Goal: Transaction & Acquisition: Purchase product/service

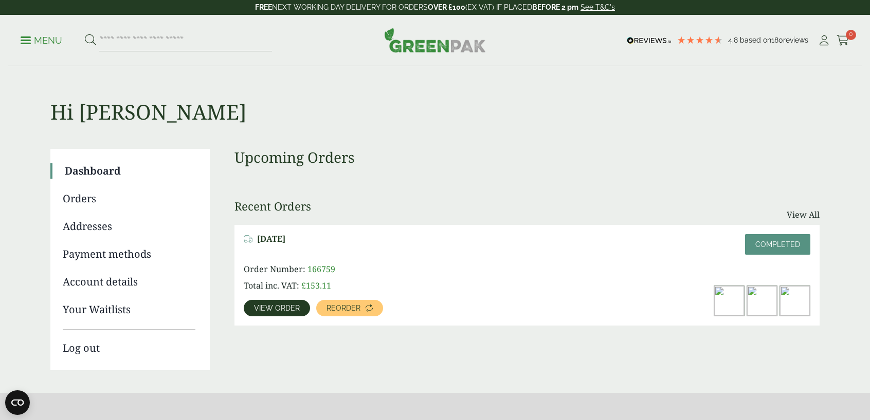
click at [43, 39] on p "Menu" at bounding box center [42, 40] width 42 height 12
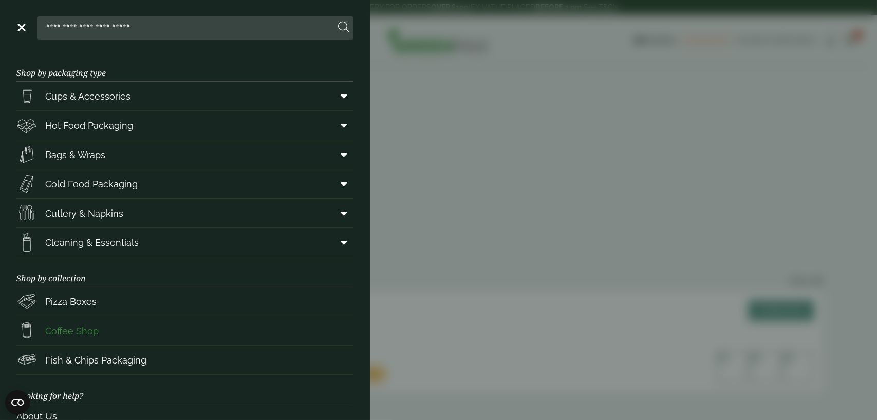
click at [94, 326] on span "Coffee Shop" at bounding box center [71, 331] width 53 height 14
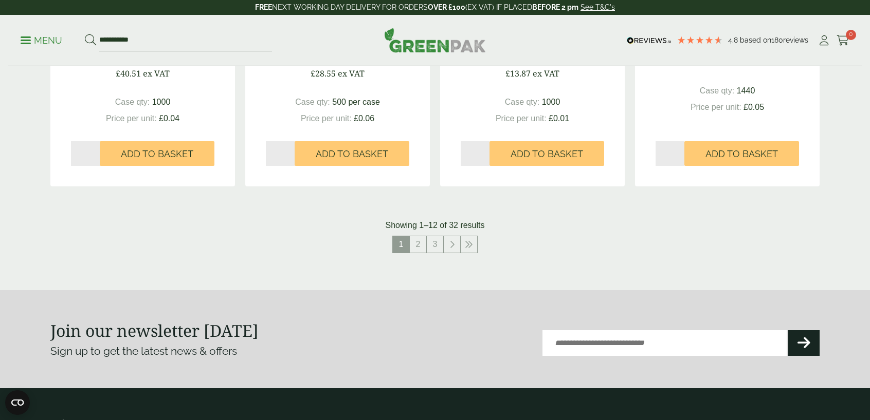
scroll to position [1079, 0]
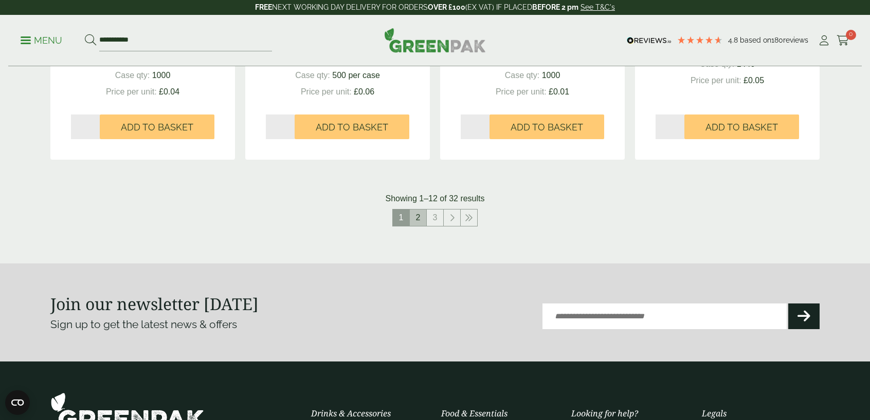
click at [416, 220] on link "2" at bounding box center [418, 218] width 16 height 16
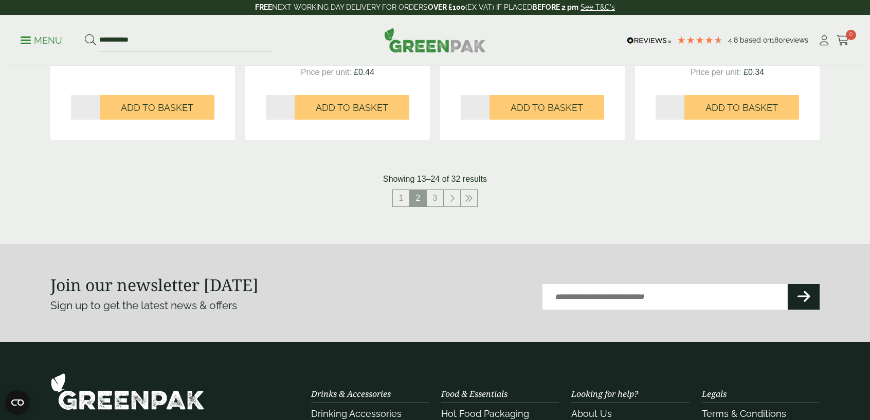
scroll to position [1028, 0]
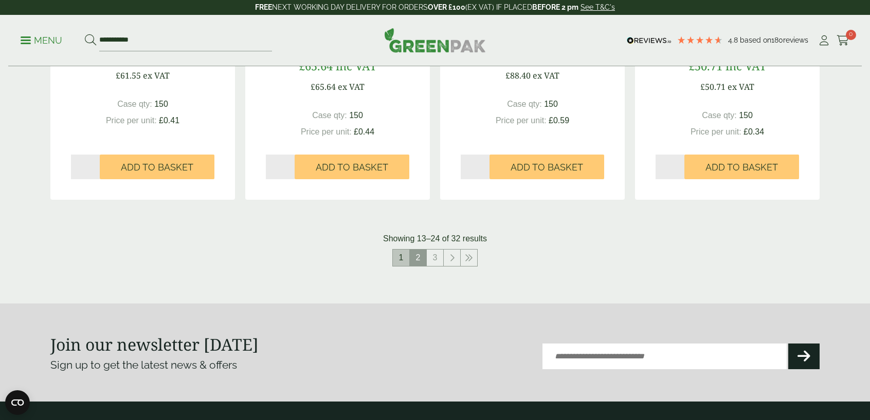
click at [399, 260] on link "1" at bounding box center [401, 258] width 16 height 16
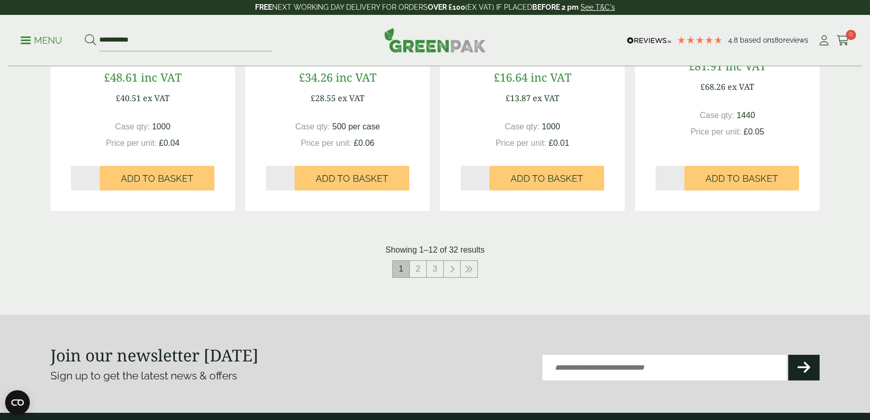
click at [397, 265] on span "1" at bounding box center [401, 269] width 16 height 16
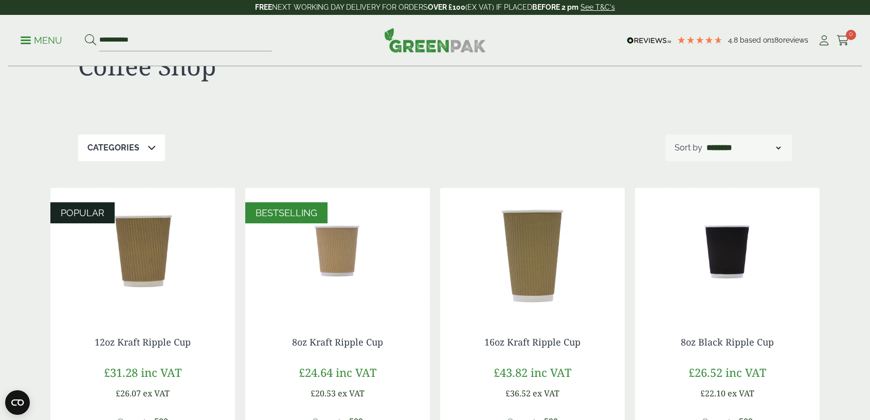
scroll to position [103, 0]
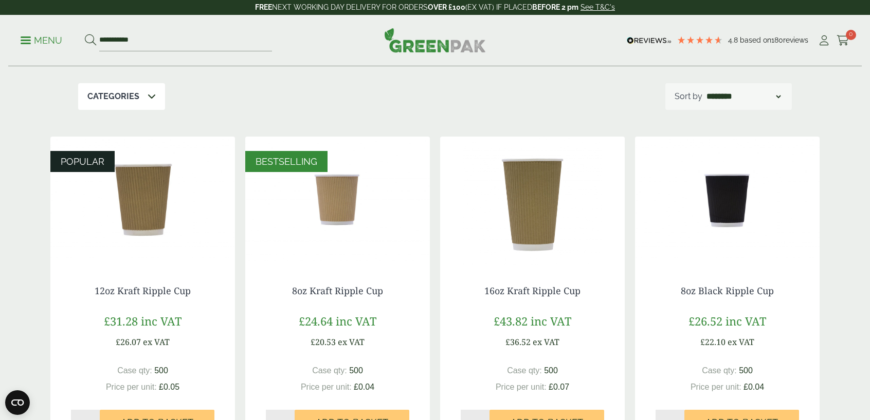
click at [157, 227] on img at bounding box center [142, 201] width 185 height 129
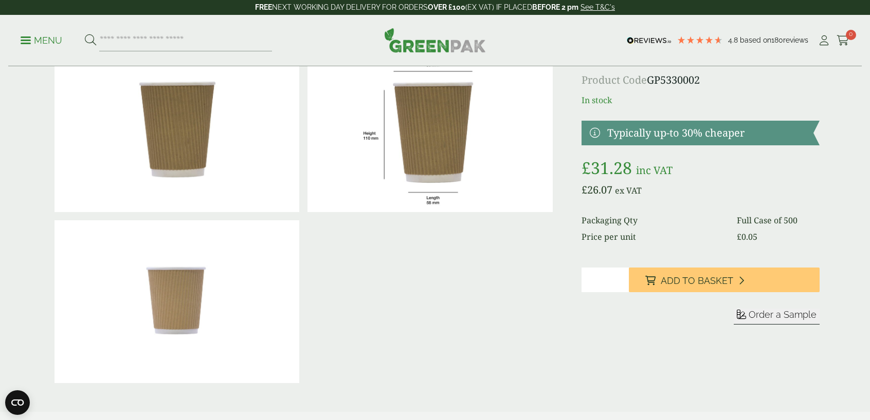
scroll to position [51, 0]
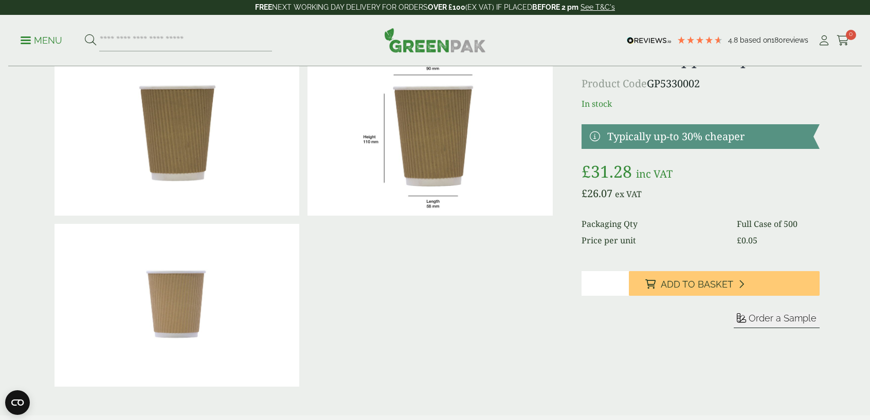
click at [589, 283] on input "*" at bounding box center [605, 283] width 48 height 25
type input "*"
click at [622, 280] on input "*" at bounding box center [605, 283] width 48 height 25
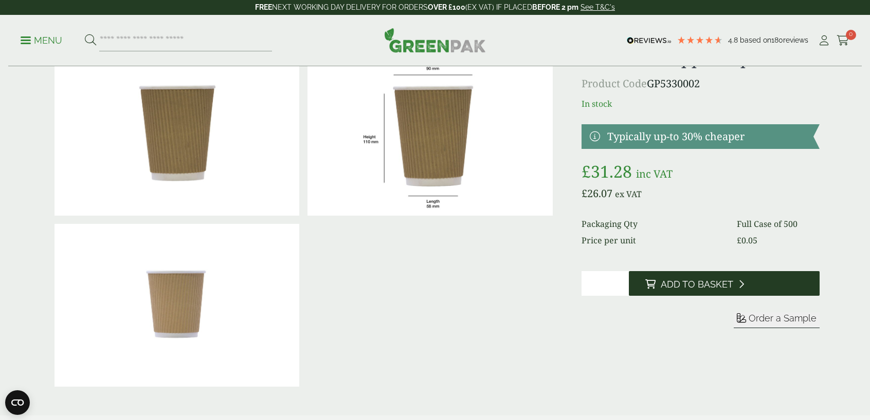
click at [711, 287] on span "Add to Basket" at bounding box center [697, 284] width 72 height 11
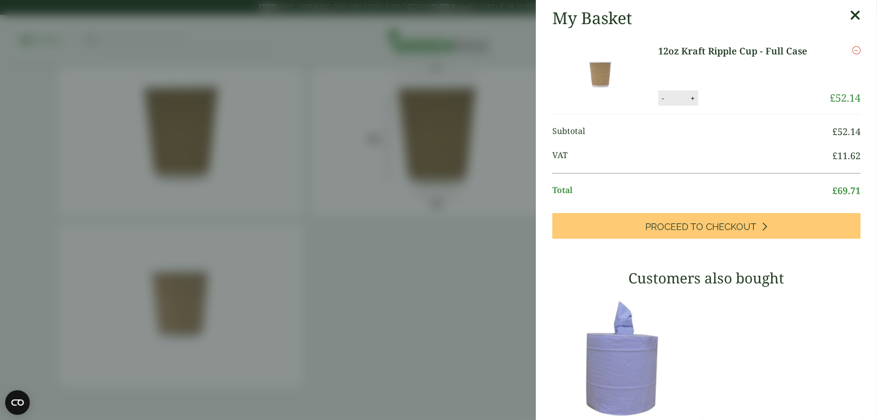
click at [850, 19] on icon at bounding box center [855, 15] width 11 height 14
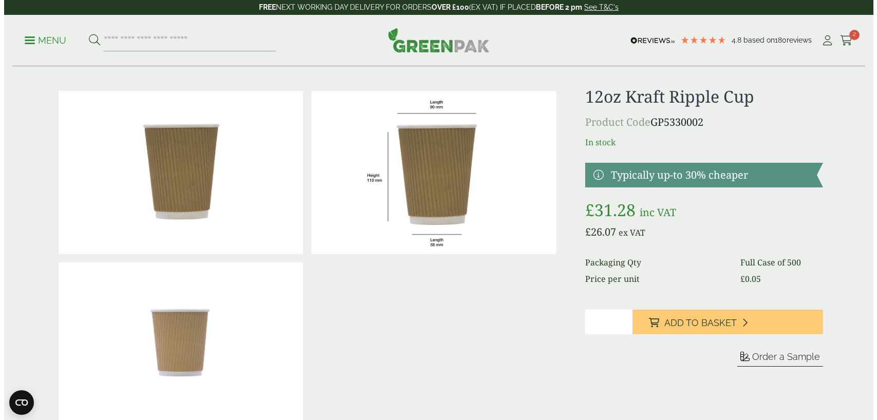
scroll to position [0, 0]
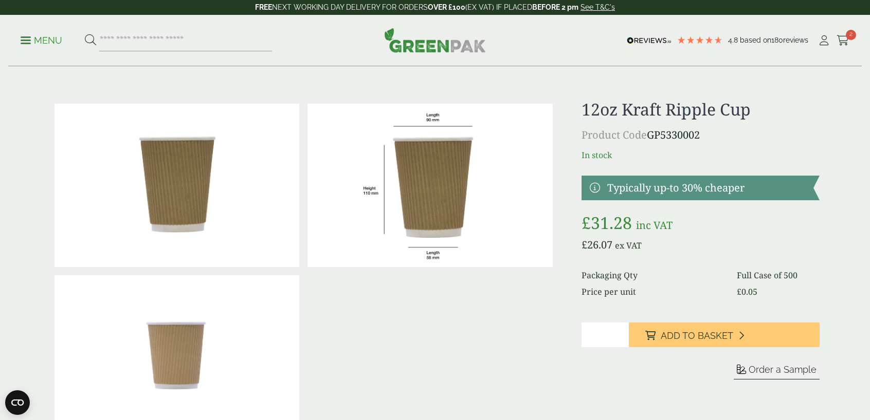
click at [20, 41] on div "Menu 4.8 Based on 180 reviews My Account 2" at bounding box center [434, 40] width 853 height 51
drag, startPoint x: 39, startPoint y: 65, endPoint x: 32, endPoint y: 34, distance: 31.6
click at [32, 34] on ul "Menu" at bounding box center [146, 41] width 251 height 22
click at [27, 38] on p "Menu" at bounding box center [42, 40] width 42 height 12
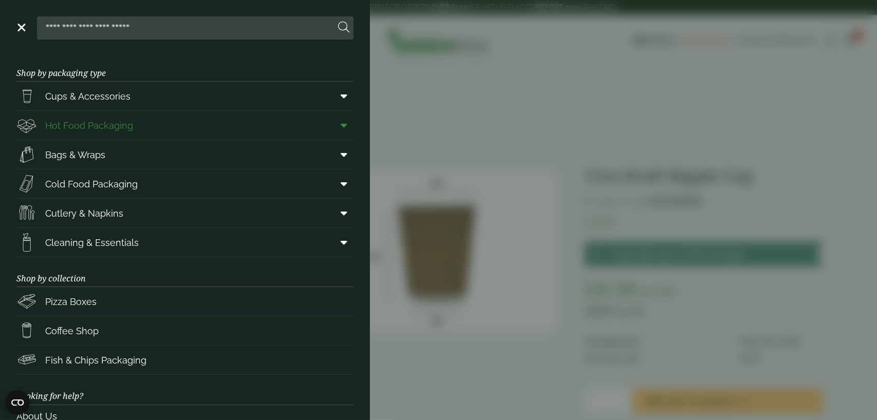
click at [341, 128] on icon at bounding box center [344, 125] width 7 height 10
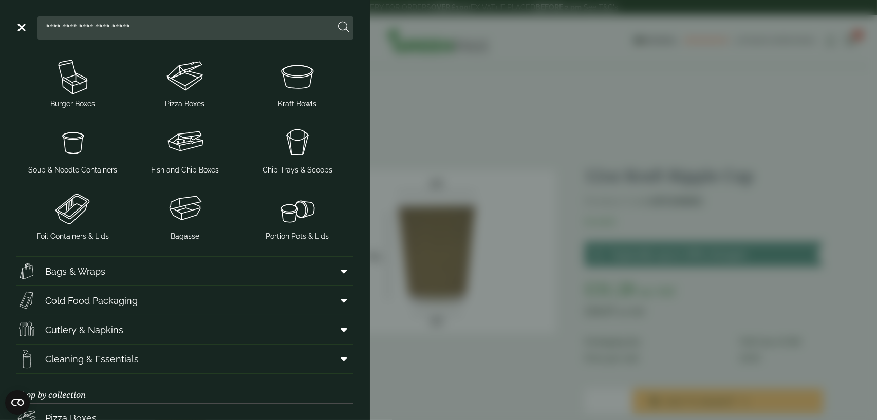
scroll to position [206, 0]
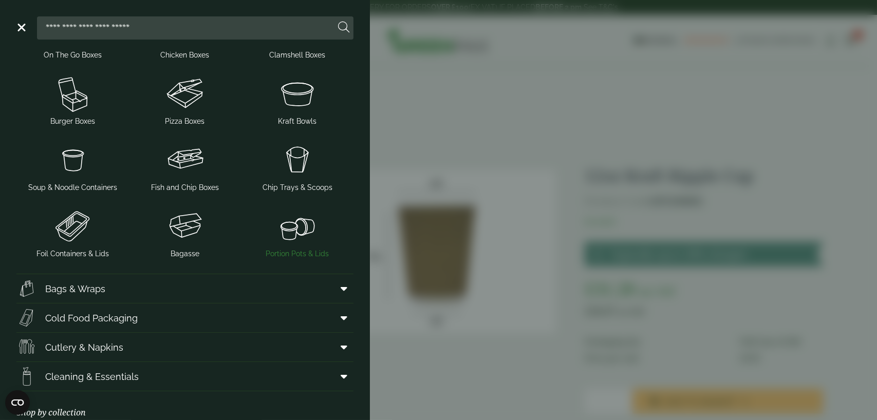
click at [288, 230] on img at bounding box center [297, 226] width 104 height 41
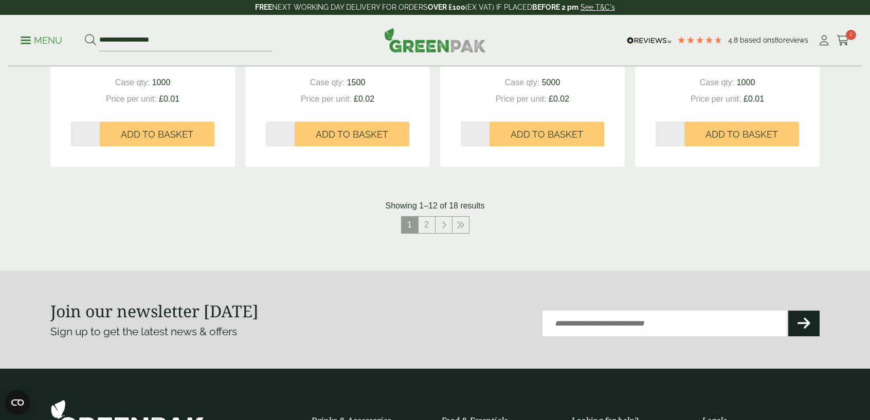
scroll to position [1079, 0]
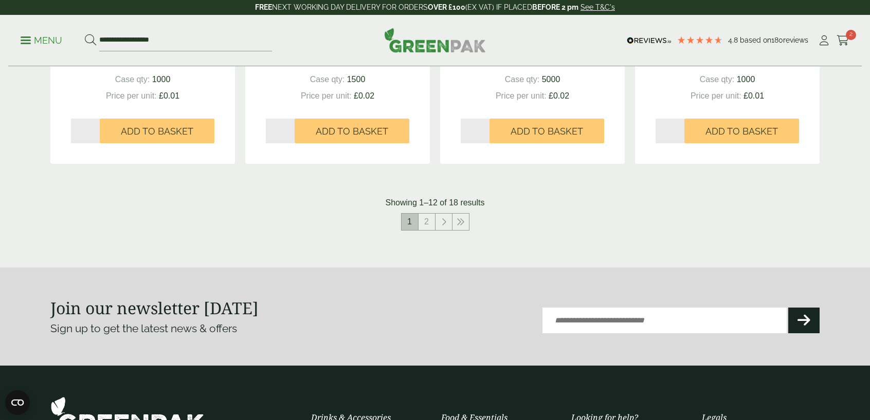
click at [416, 218] on span "1" at bounding box center [409, 222] width 16 height 16
click at [422, 219] on link "2" at bounding box center [426, 222] width 16 height 16
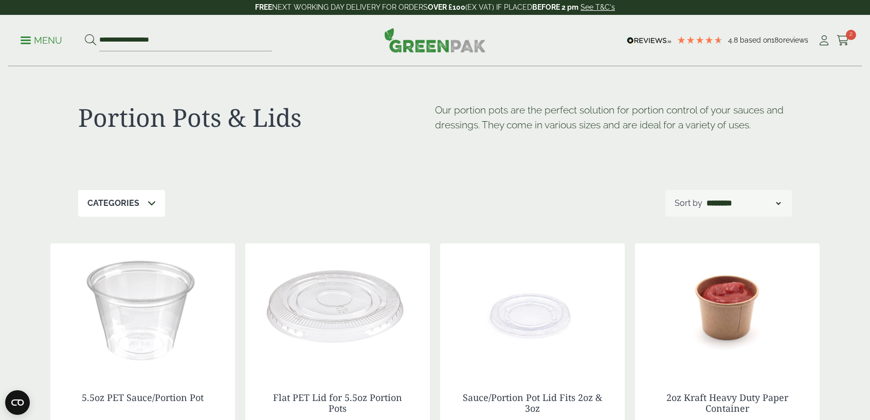
click at [31, 41] on p "Menu" at bounding box center [42, 40] width 42 height 12
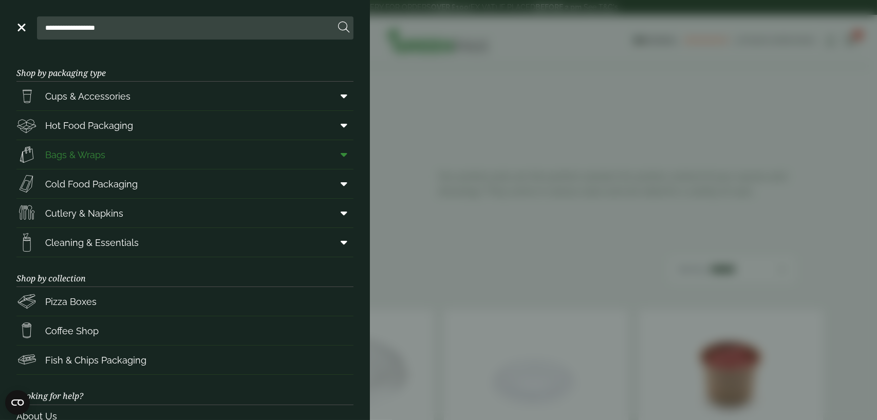
click at [114, 158] on link "Bags & Wraps" at bounding box center [184, 154] width 337 height 29
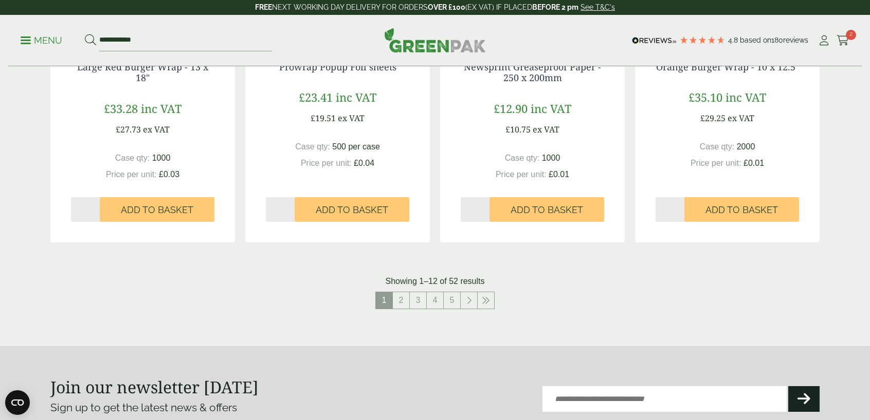
scroll to position [1028, 0]
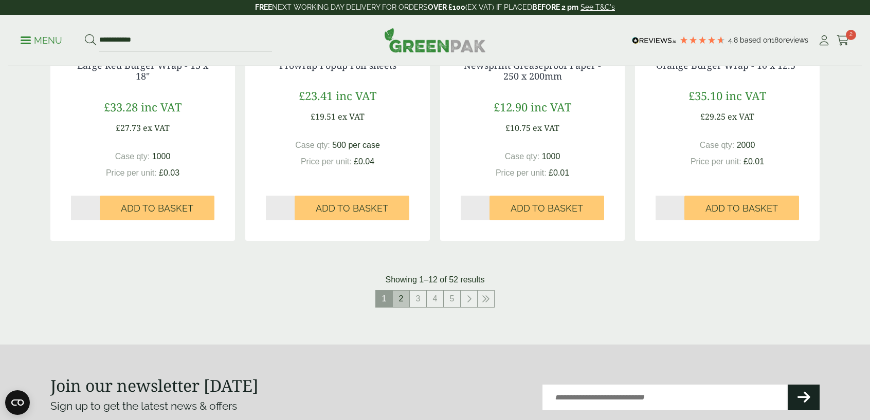
click at [401, 295] on link "2" at bounding box center [401, 299] width 16 height 16
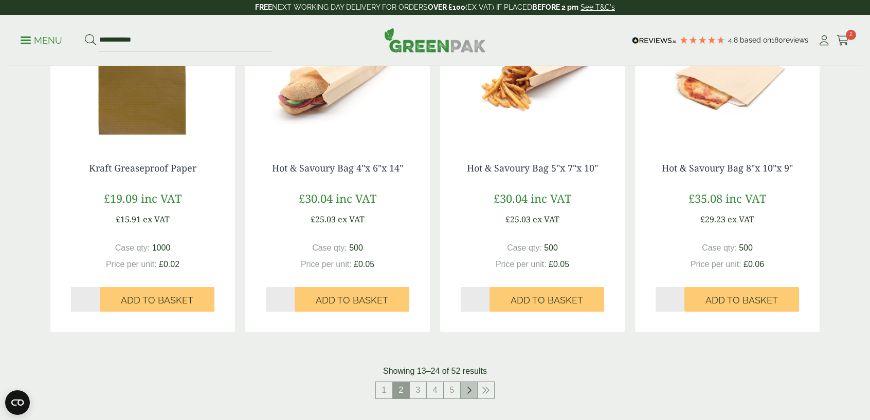
scroll to position [977, 0]
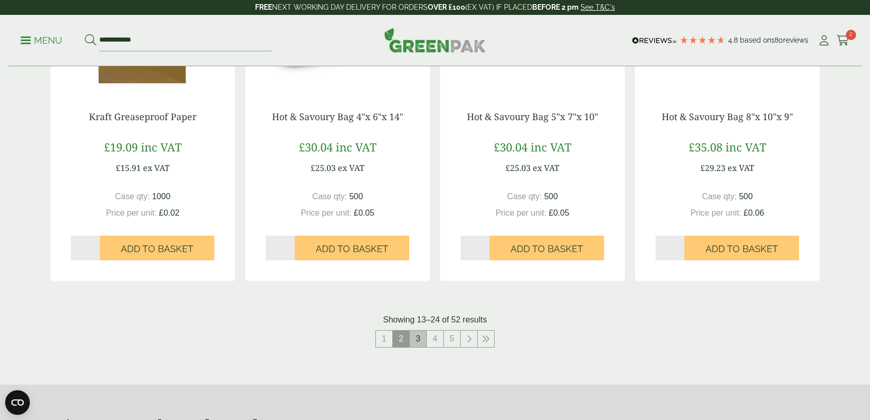
click at [420, 342] on link "3" at bounding box center [418, 339] width 16 height 16
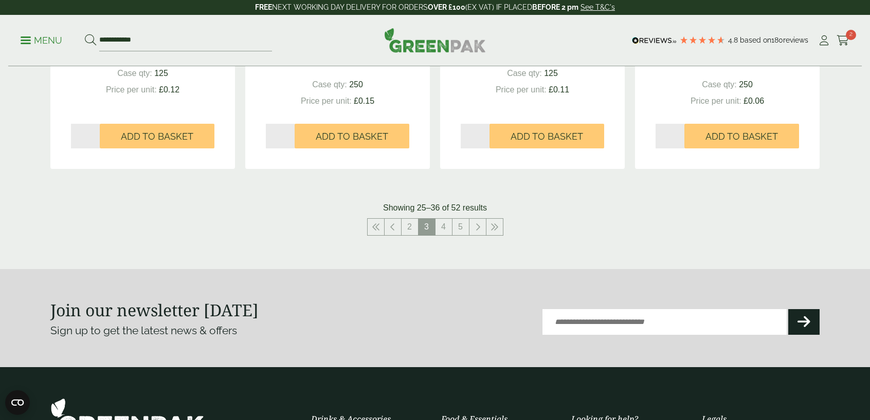
scroll to position [1131, 0]
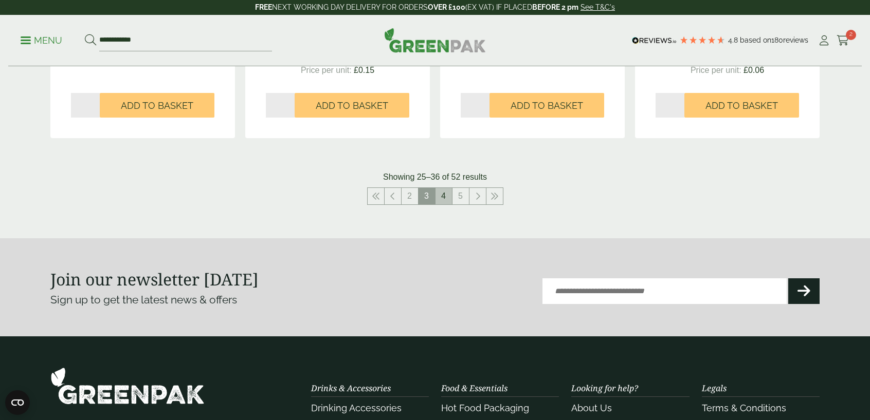
click at [441, 197] on link "4" at bounding box center [443, 196] width 16 height 16
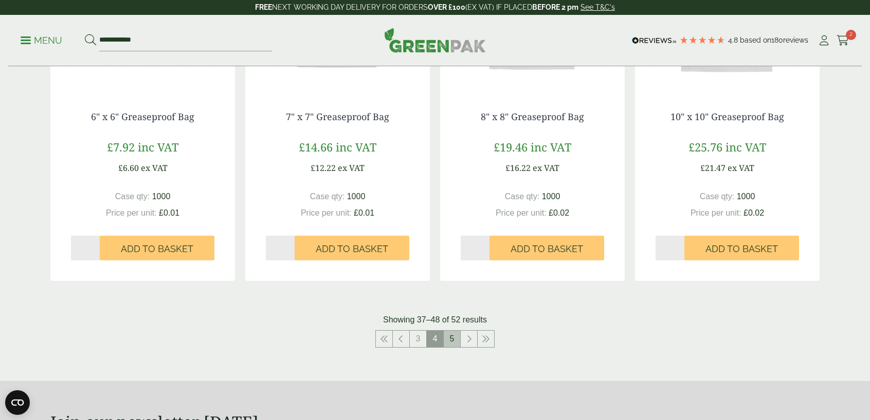
scroll to position [1028, 0]
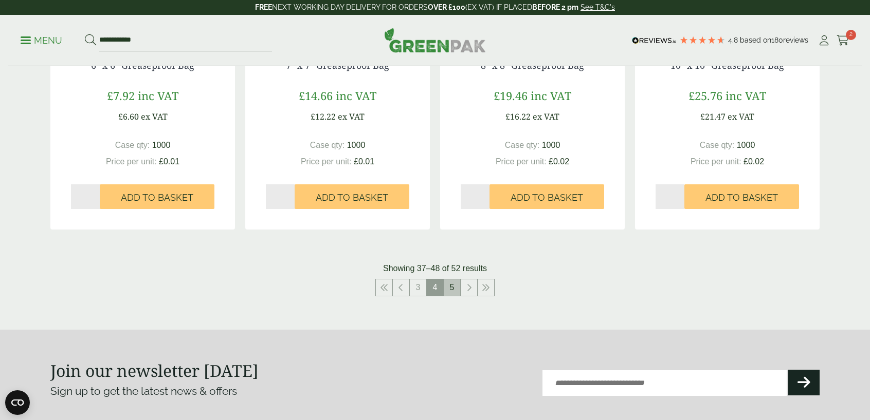
click at [452, 289] on link "5" at bounding box center [452, 288] width 16 height 16
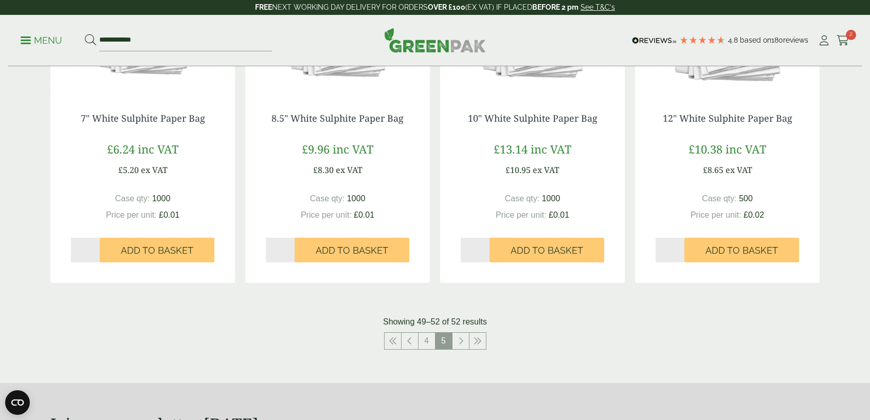
scroll to position [322, 0]
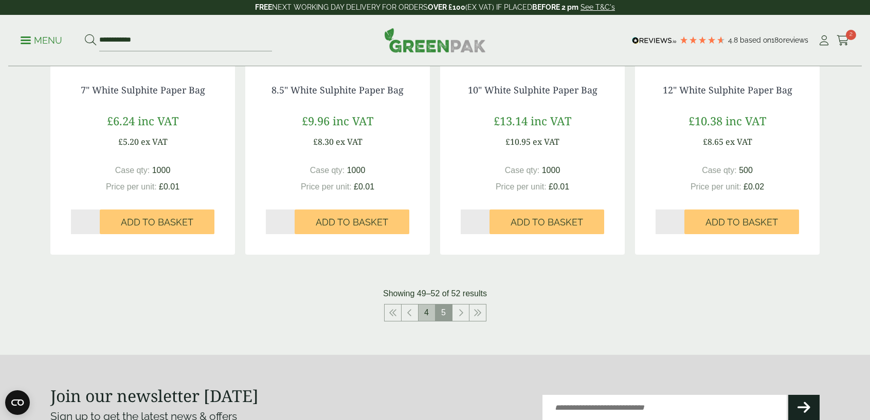
click at [426, 313] on link "4" at bounding box center [426, 313] width 16 height 16
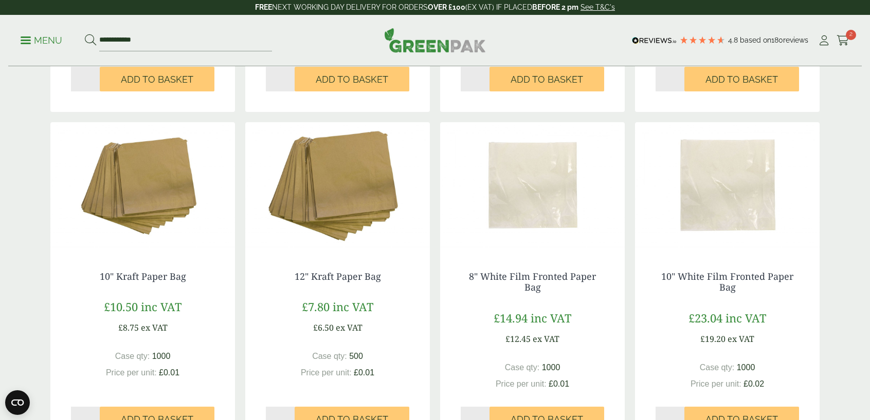
scroll to position [528, 0]
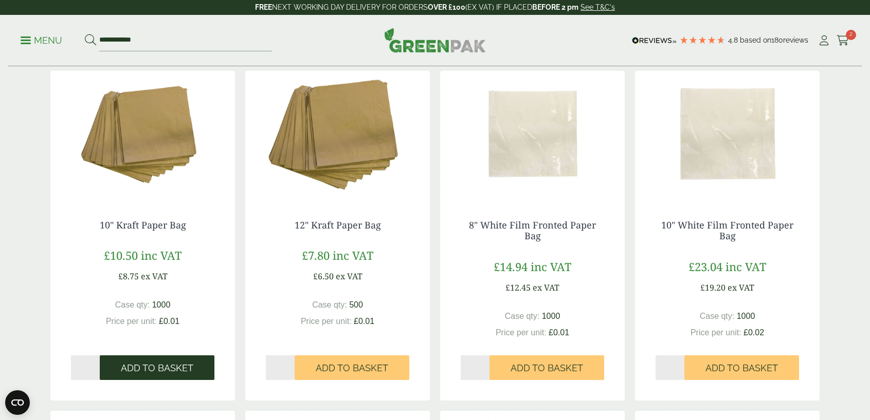
click at [148, 369] on span "Add to Basket" at bounding box center [157, 368] width 72 height 11
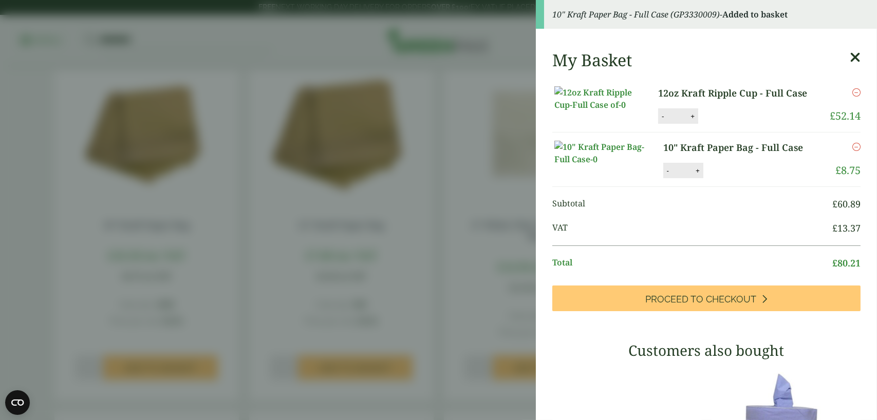
click at [483, 294] on aside "10" Kraft Paper Bag - Full Case (GP3330009) - Added to basket My Basket 12oz Kr…" at bounding box center [438, 210] width 877 height 420
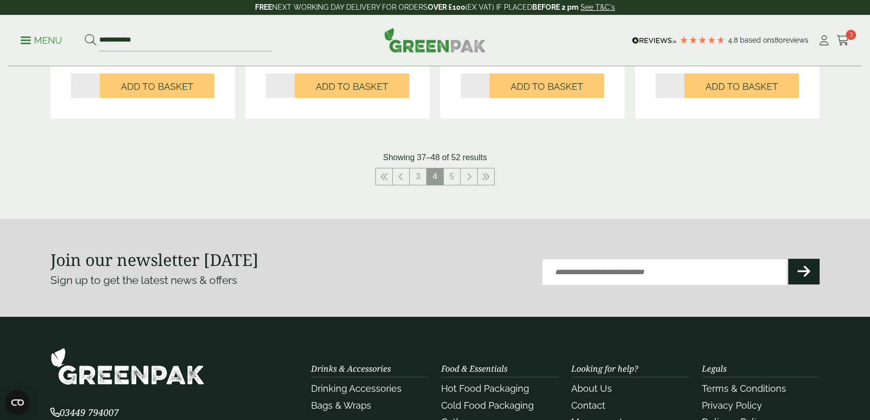
scroll to position [1145, 0]
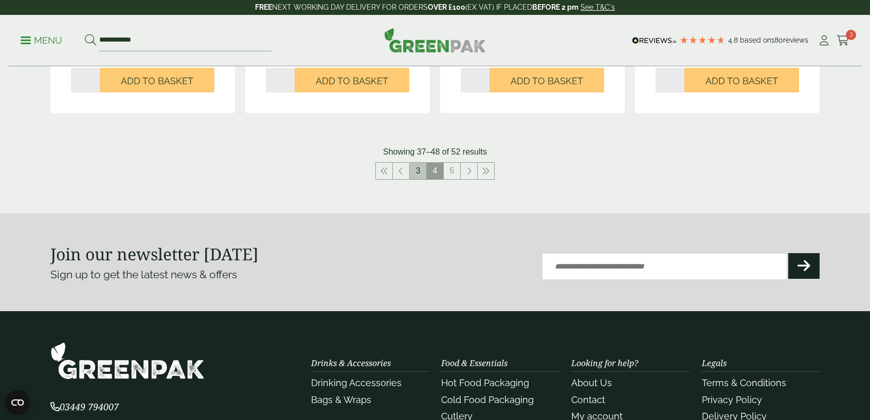
click at [417, 172] on link "3" at bounding box center [418, 171] width 16 height 16
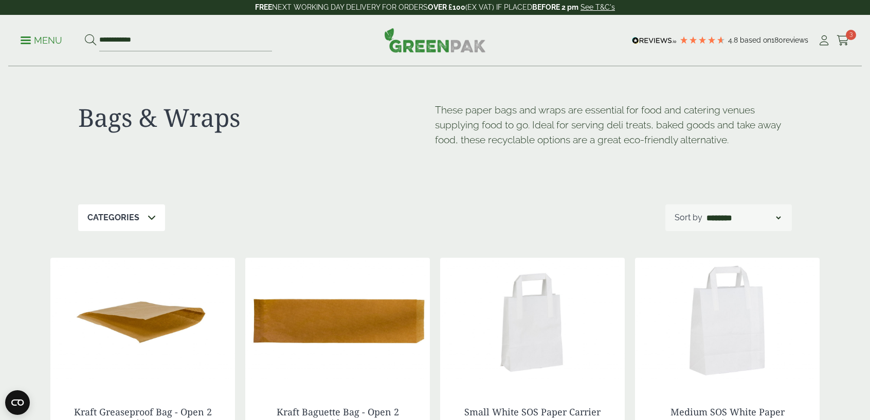
click at [33, 41] on p "Menu" at bounding box center [42, 40] width 42 height 12
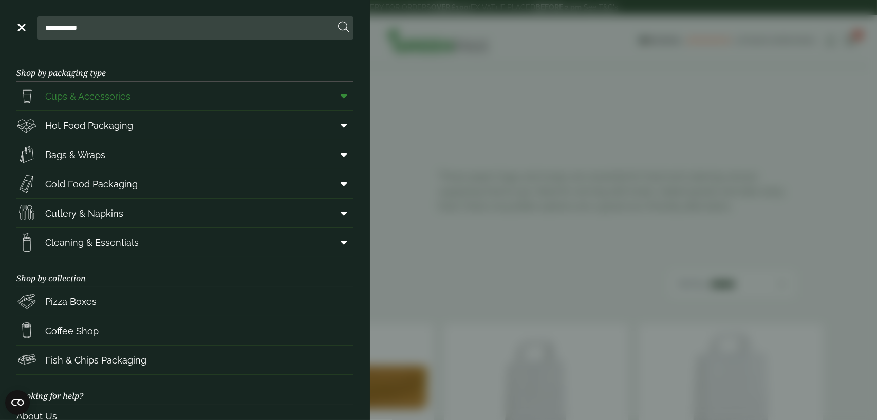
click at [341, 96] on icon at bounding box center [344, 96] width 7 height 10
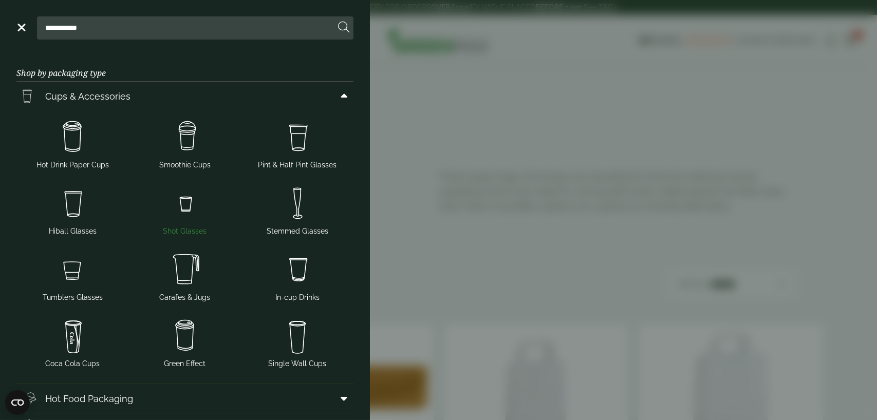
scroll to position [51, 0]
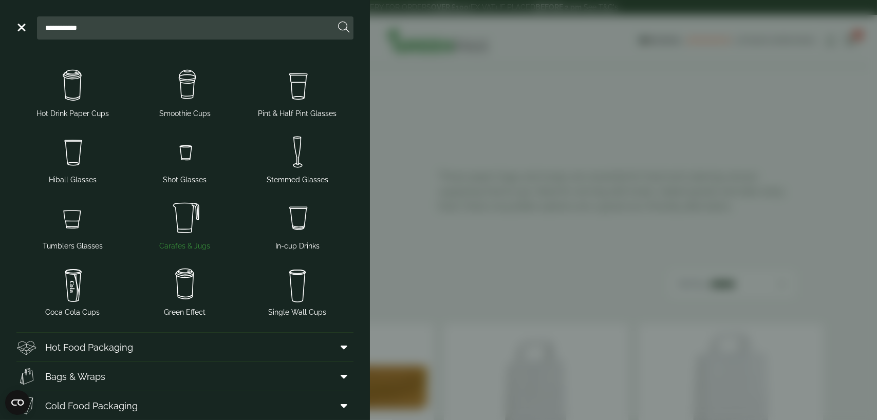
click at [187, 244] on span "Carafes & Jugs" at bounding box center [184, 246] width 51 height 11
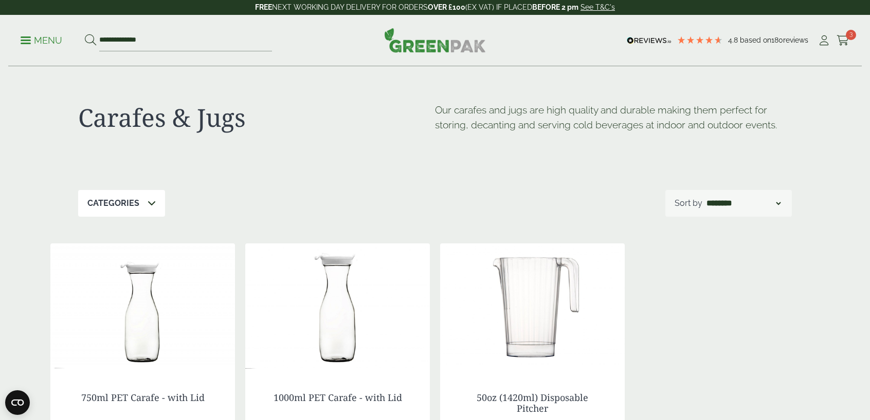
click at [19, 34] on div "**********" at bounding box center [434, 40] width 853 height 51
click at [30, 47] on ul "**********" at bounding box center [146, 41] width 251 height 22
click at [27, 38] on link "Menu" at bounding box center [42, 39] width 42 height 10
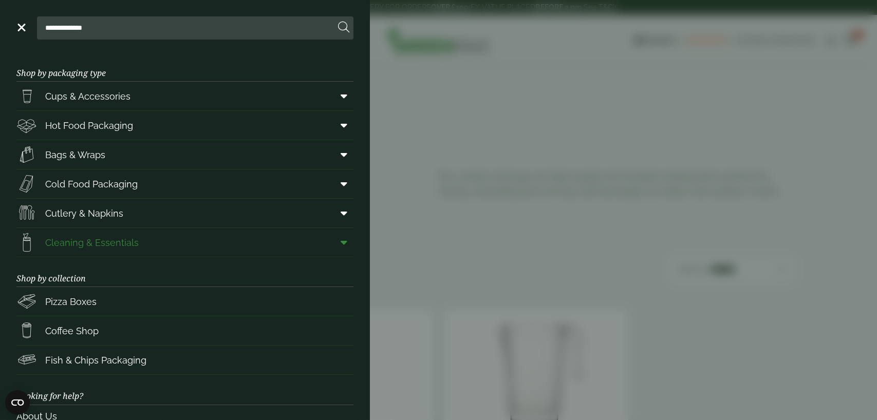
click at [331, 245] on span at bounding box center [342, 243] width 23 height 20
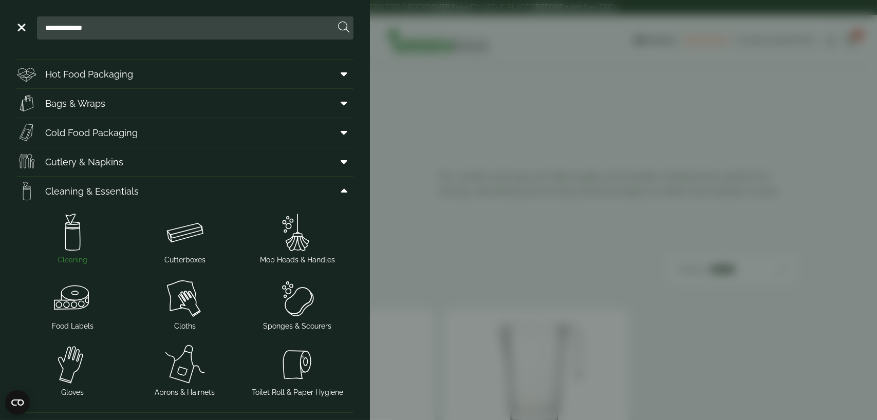
scroll to position [103, 0]
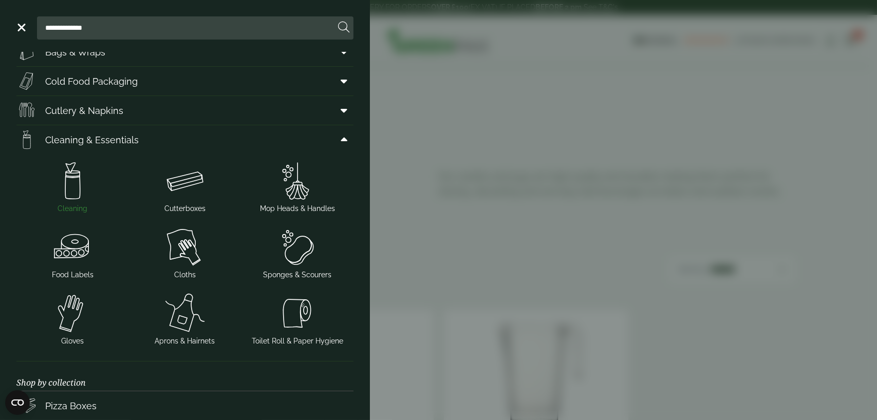
click at [74, 188] on img at bounding box center [73, 180] width 104 height 41
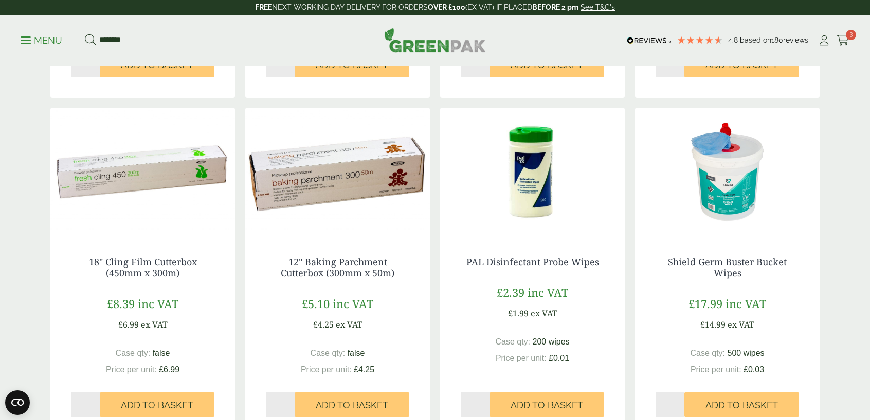
scroll to position [514, 0]
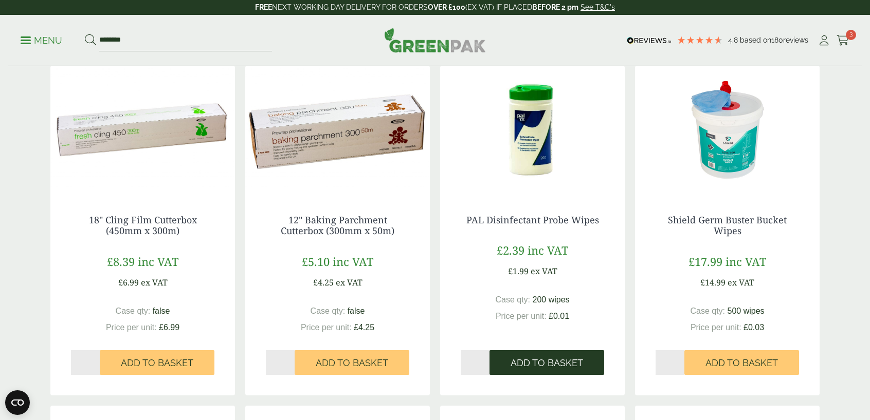
click at [573, 368] on span "Add to Basket" at bounding box center [546, 363] width 72 height 11
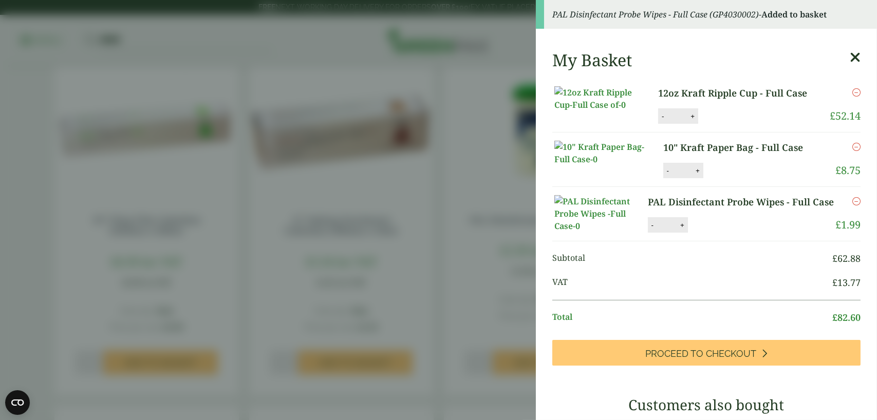
click at [546, 191] on div "My Basket 12oz Kraft Ripple Cup - Full Case 12oz Kraft Ripple Cup - Full Case q…" at bounding box center [706, 401] width 341 height 718
click at [528, 198] on aside "PAL Disinfectant Probe Wipes - Full Case (GP4030002) - Added to basket My Baske…" at bounding box center [438, 210] width 877 height 420
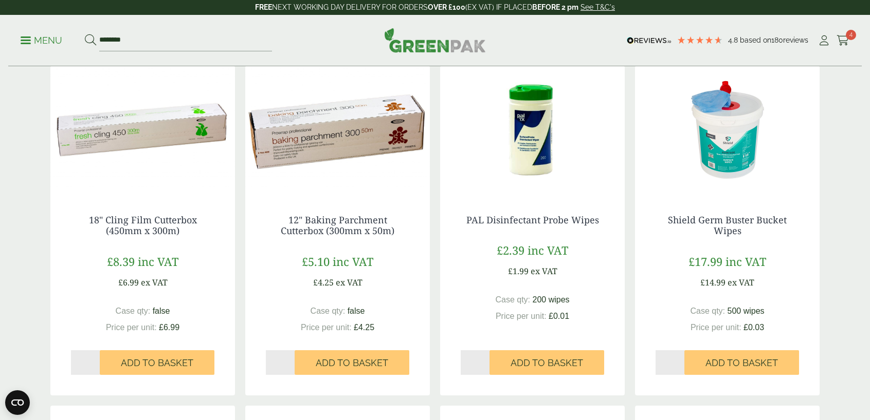
click at [503, 204] on div "PAL Disinfectant Probe Wipes £2.39 inc VAT £1.99 ex VAT Case qty: 200 wipes Pri…" at bounding box center [532, 289] width 185 height 191
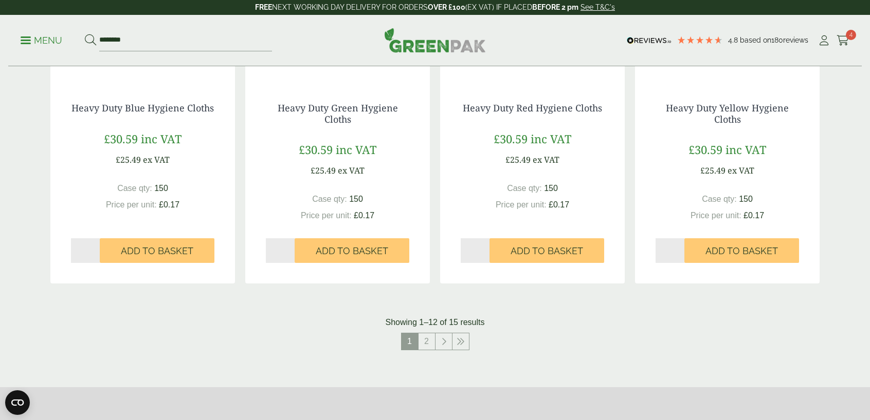
scroll to position [977, 0]
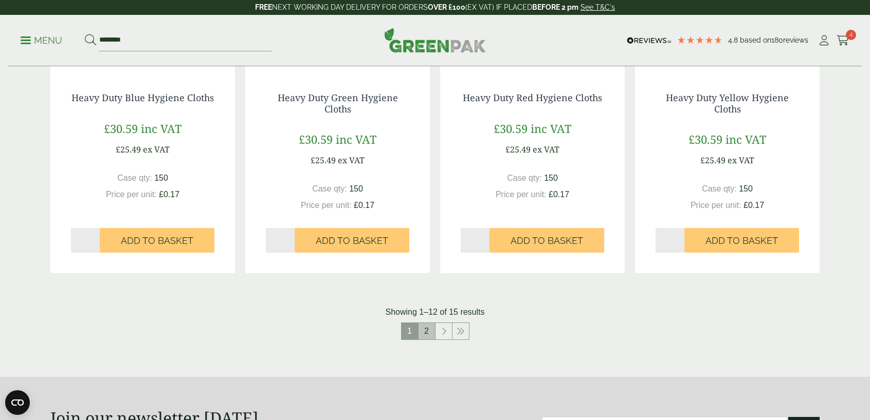
click at [427, 334] on link "2" at bounding box center [426, 331] width 16 height 16
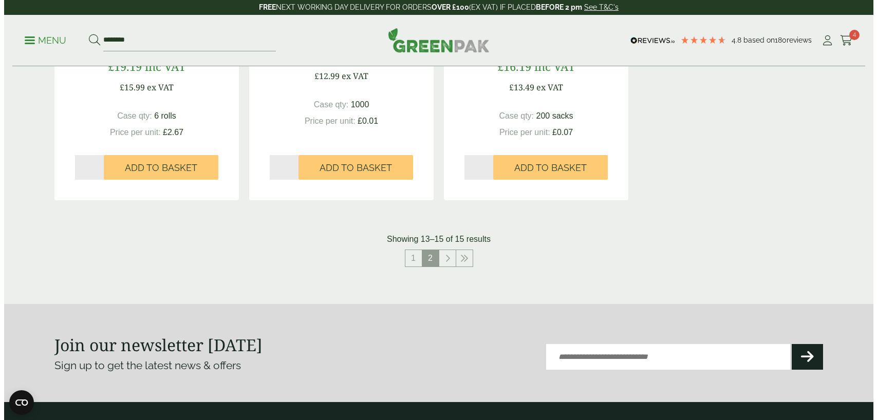
scroll to position [61, 0]
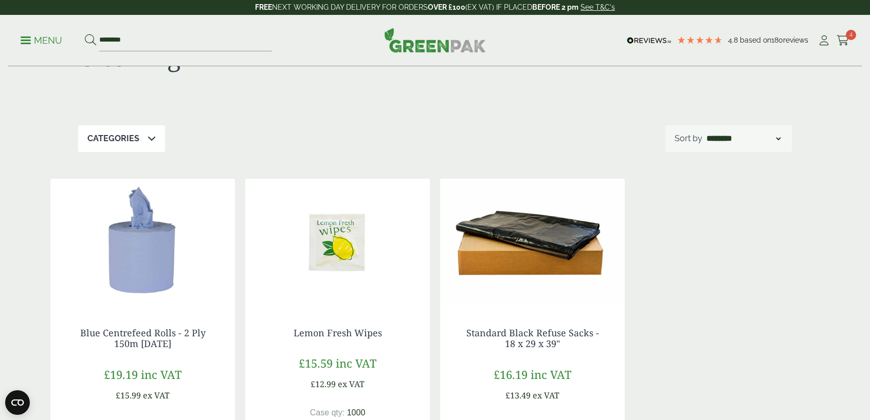
click at [30, 38] on p "Menu" at bounding box center [42, 40] width 42 height 12
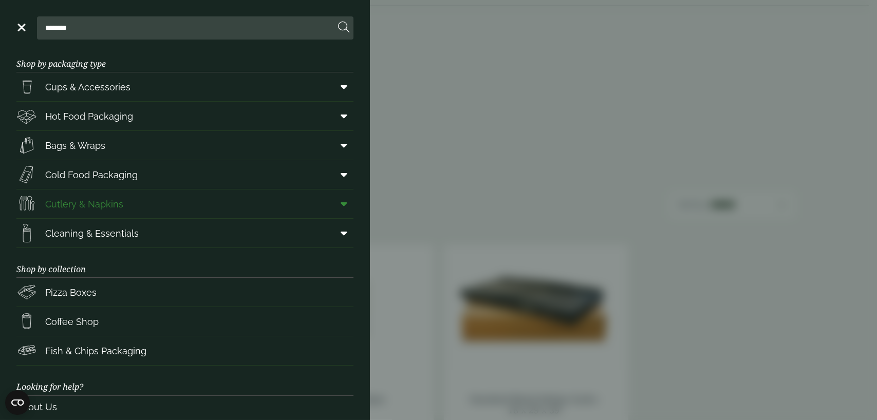
scroll to position [0, 0]
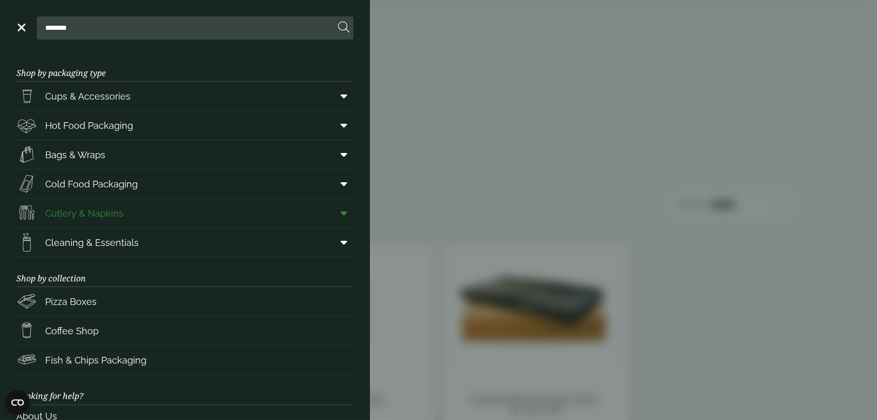
click at [166, 213] on link "Cutlery & Napkins" at bounding box center [184, 213] width 337 height 29
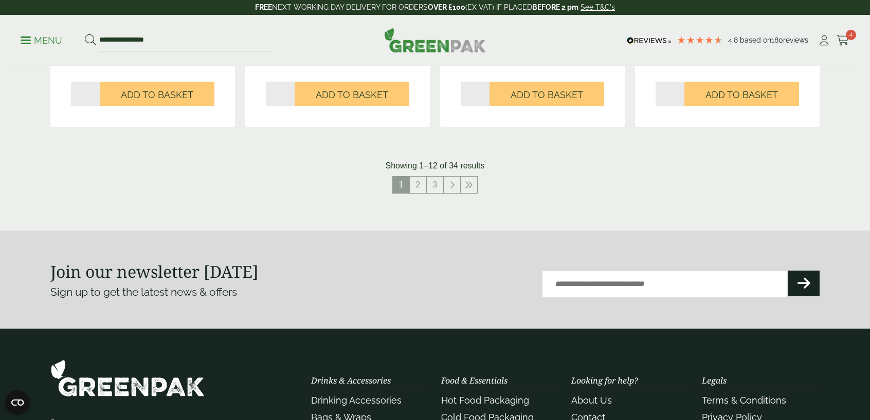
scroll to position [1234, 0]
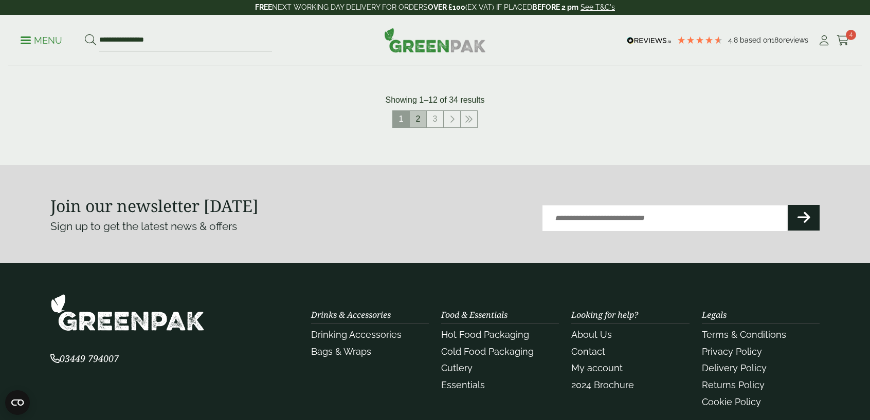
click at [415, 122] on link "2" at bounding box center [418, 119] width 16 height 16
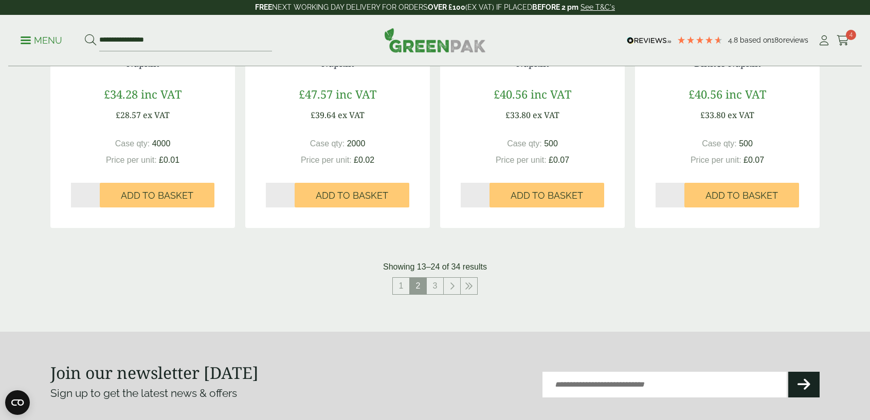
scroll to position [1182, 0]
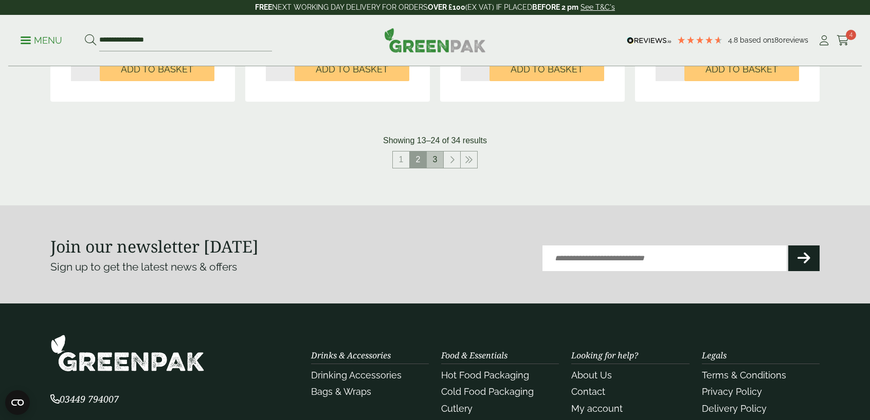
click at [434, 161] on link "3" at bounding box center [435, 160] width 16 height 16
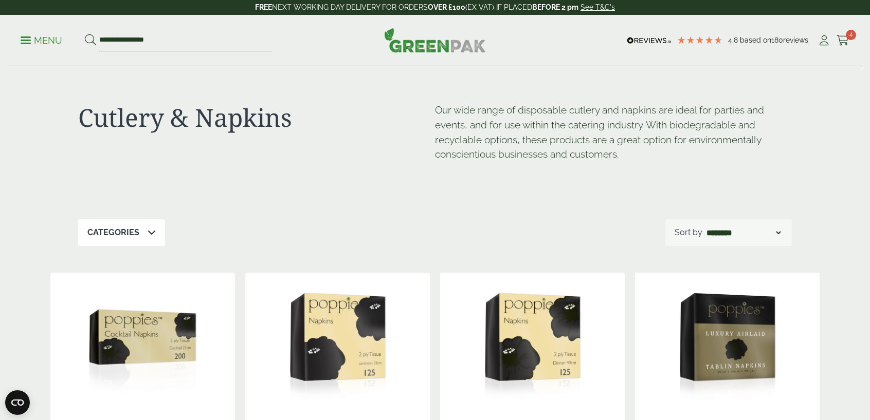
click at [32, 41] on p "Menu" at bounding box center [42, 40] width 42 height 12
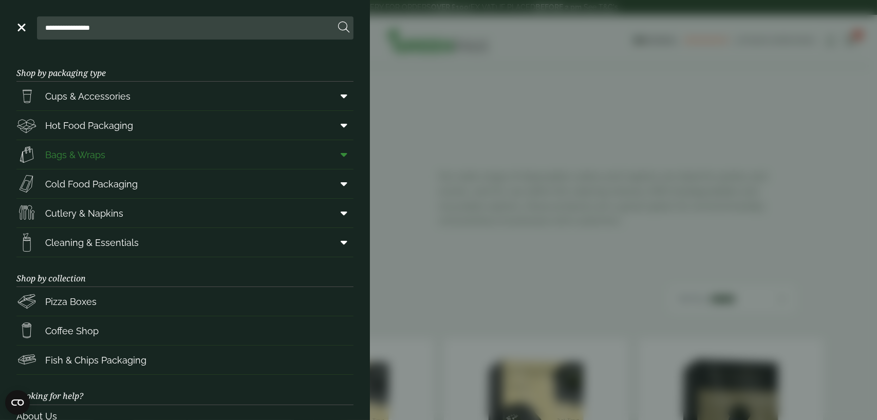
click at [341, 152] on icon at bounding box center [344, 155] width 7 height 10
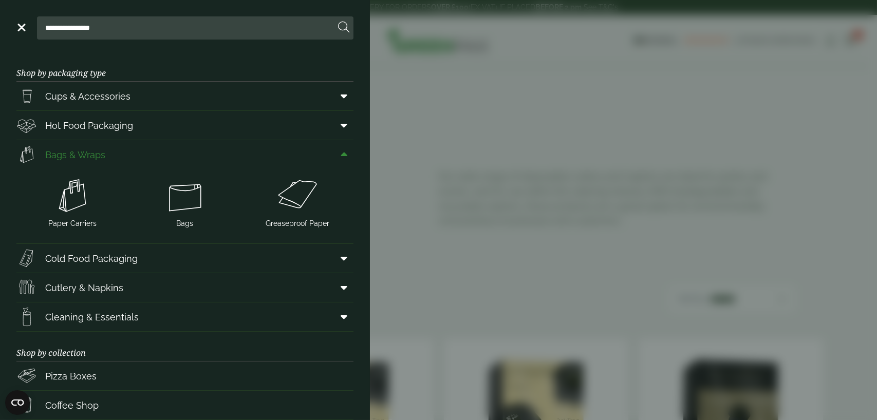
click at [341, 152] on icon at bounding box center [344, 155] width 7 height 10
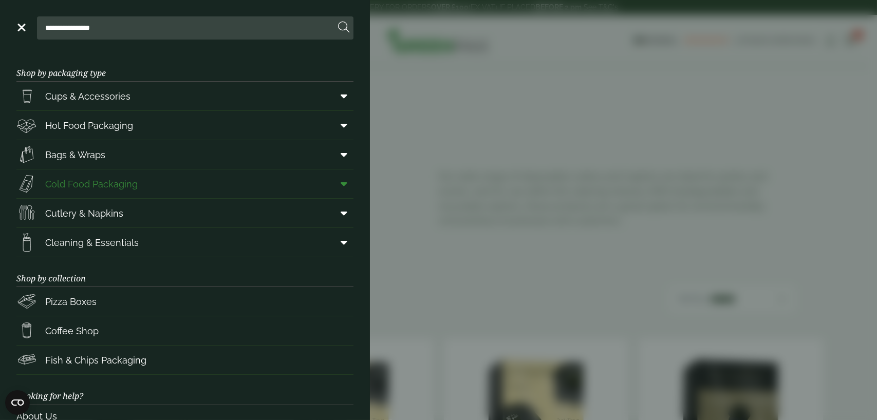
click at [337, 176] on span at bounding box center [342, 184] width 23 height 20
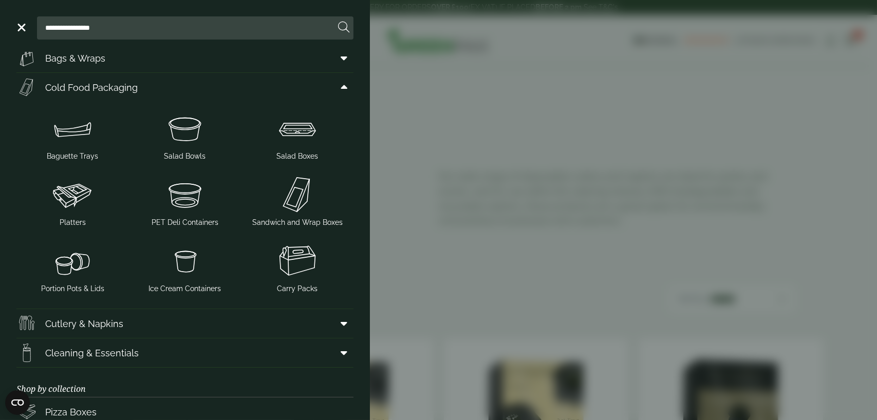
scroll to position [103, 0]
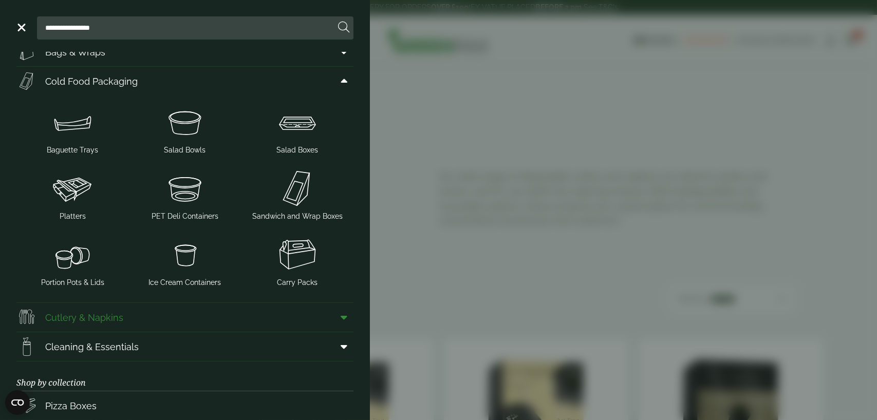
click at [341, 321] on icon at bounding box center [344, 318] width 7 height 10
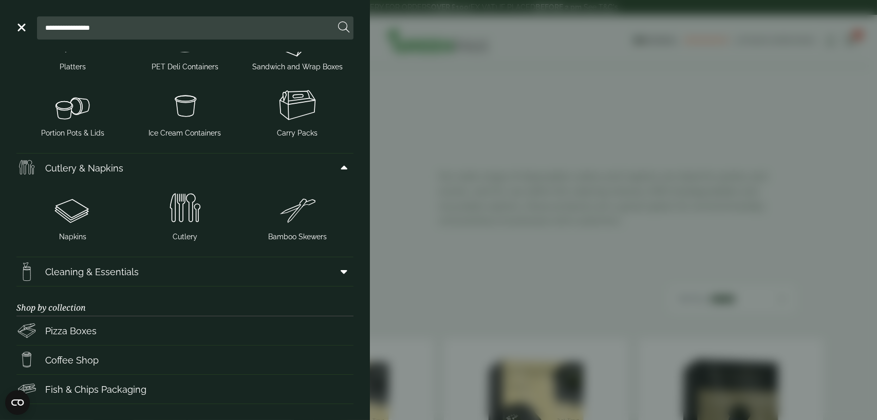
scroll to position [257, 0]
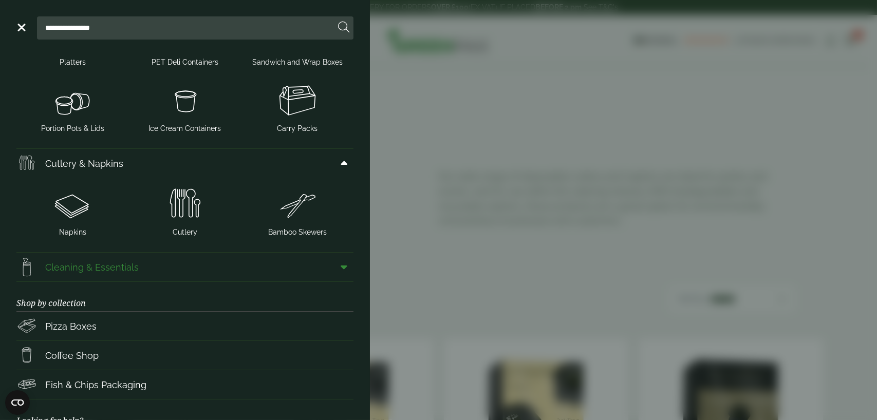
click at [341, 268] on icon at bounding box center [344, 267] width 7 height 10
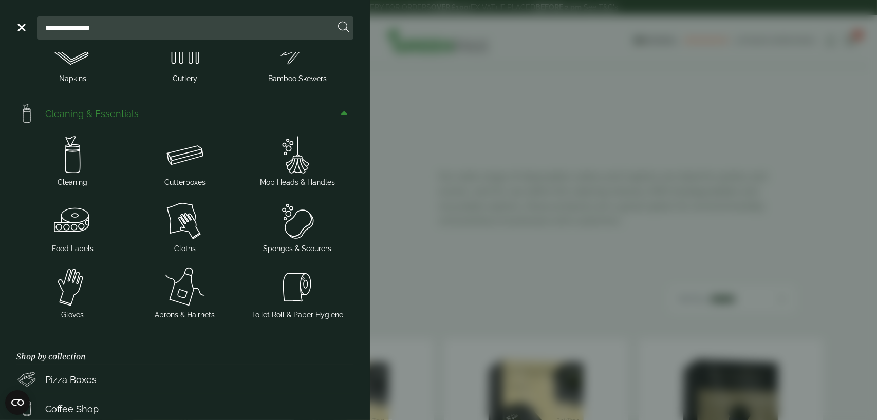
scroll to position [411, 0]
click at [75, 220] on img at bounding box center [73, 220] width 104 height 41
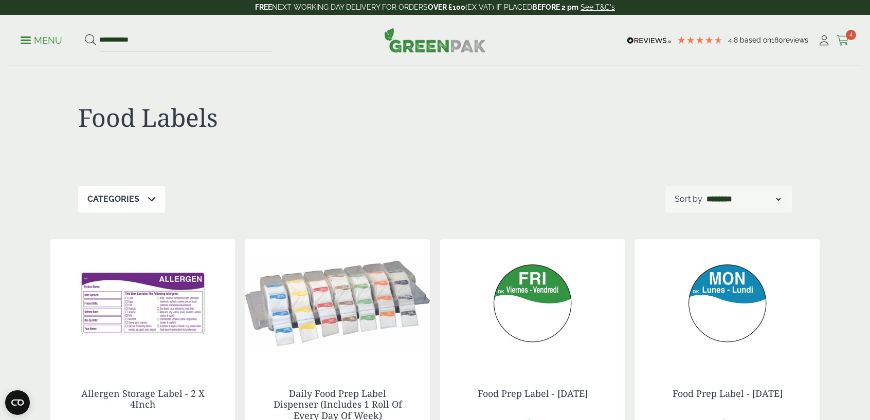
click at [845, 41] on icon at bounding box center [842, 40] width 13 height 10
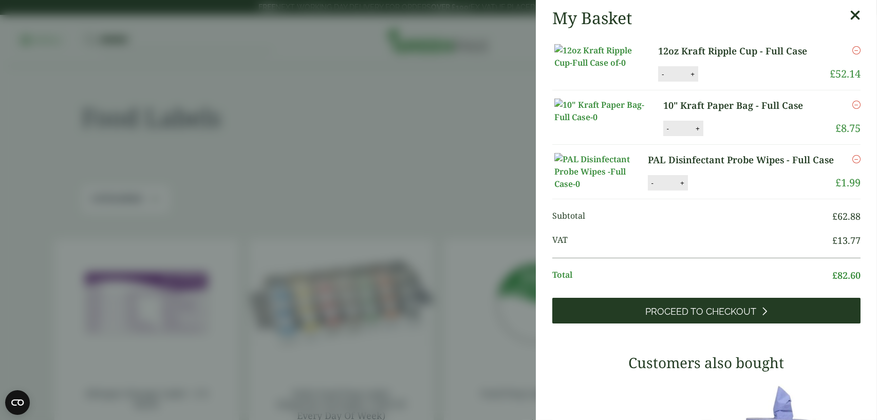
click at [751, 324] on link "Proceed to Checkout" at bounding box center [707, 311] width 308 height 26
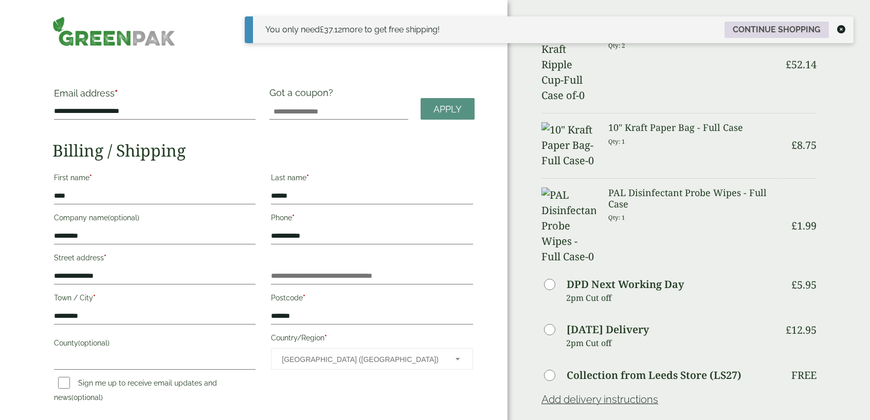
click at [748, 32] on link "Continue shopping" at bounding box center [776, 30] width 104 height 16
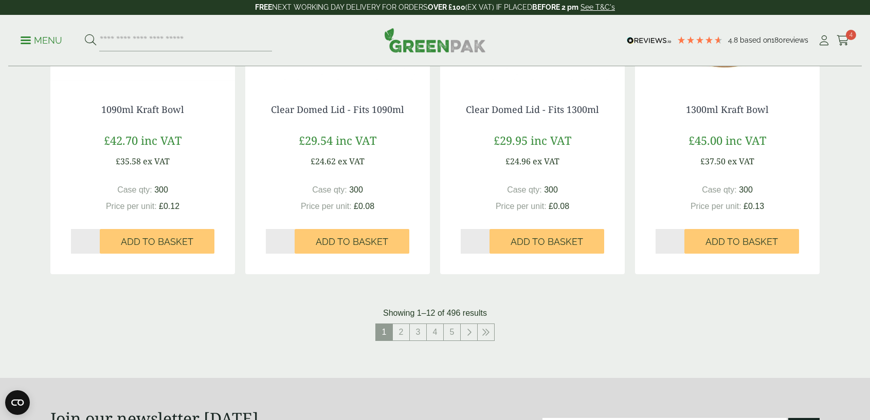
scroll to position [977, 0]
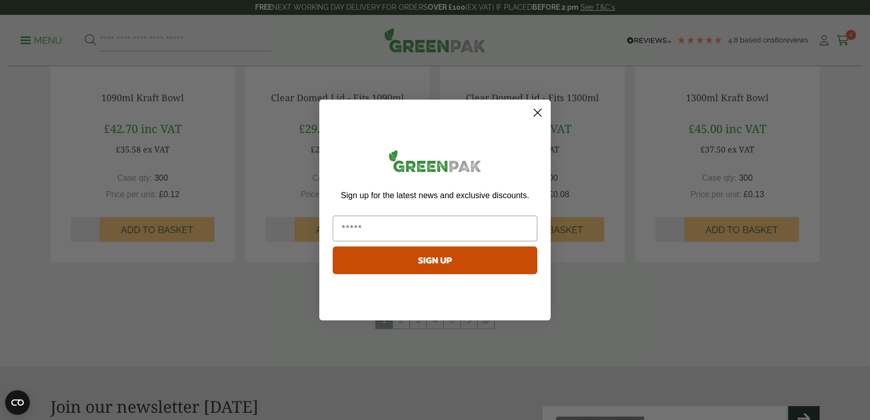
click at [534, 111] on circle "Close dialog" at bounding box center [537, 112] width 17 height 17
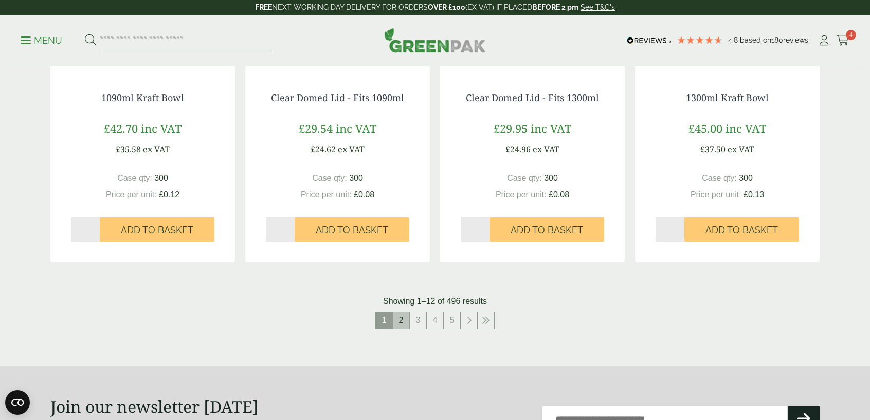
click at [405, 318] on link "2" at bounding box center [401, 321] width 16 height 16
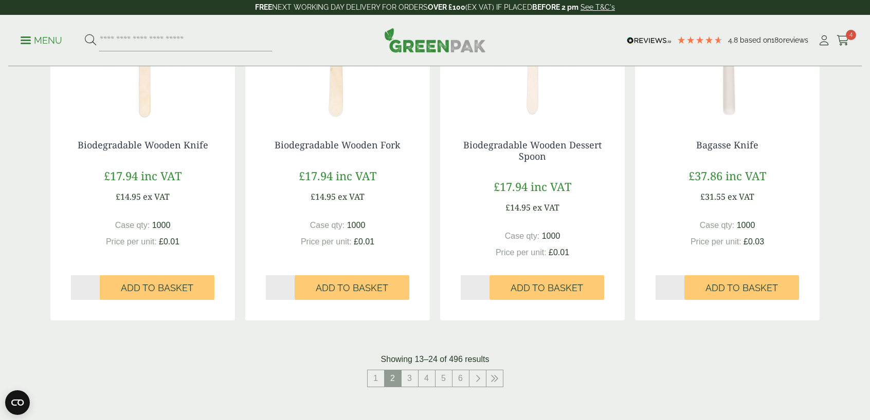
scroll to position [977, 0]
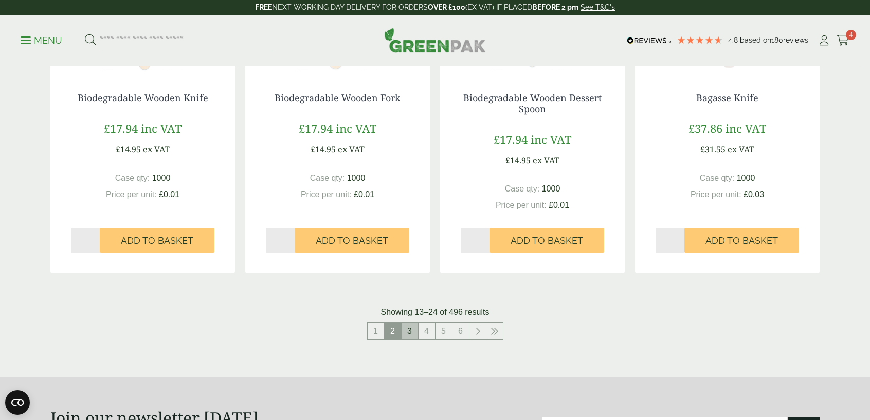
click at [411, 332] on link "3" at bounding box center [409, 331] width 16 height 16
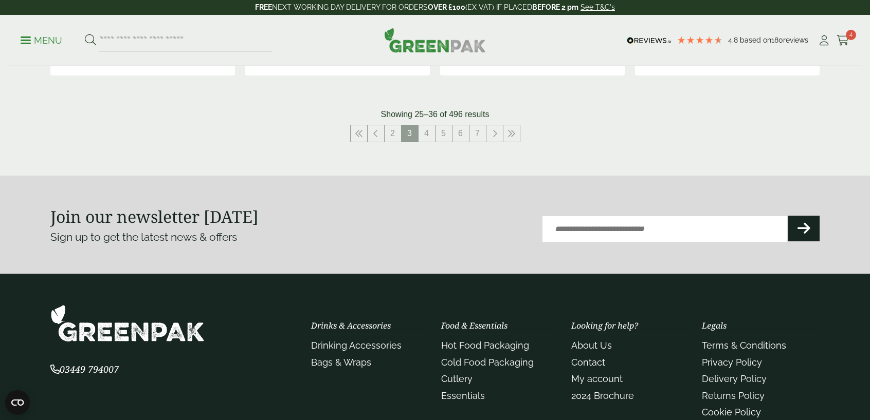
scroll to position [1098, 0]
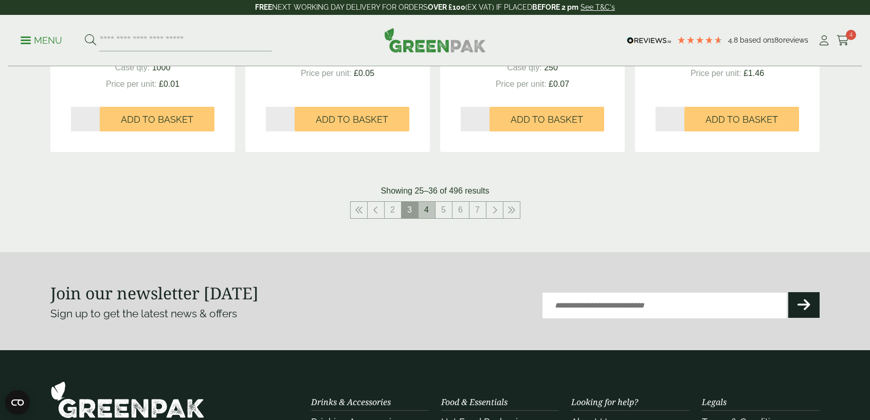
click at [428, 208] on link "4" at bounding box center [426, 210] width 16 height 16
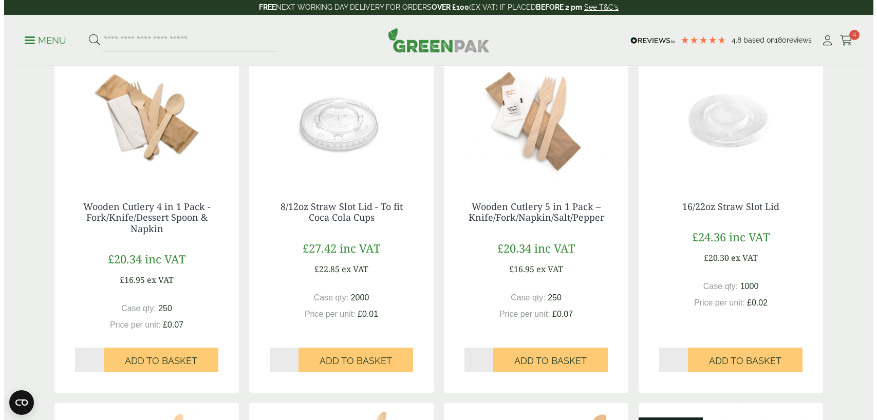
scroll to position [206, 0]
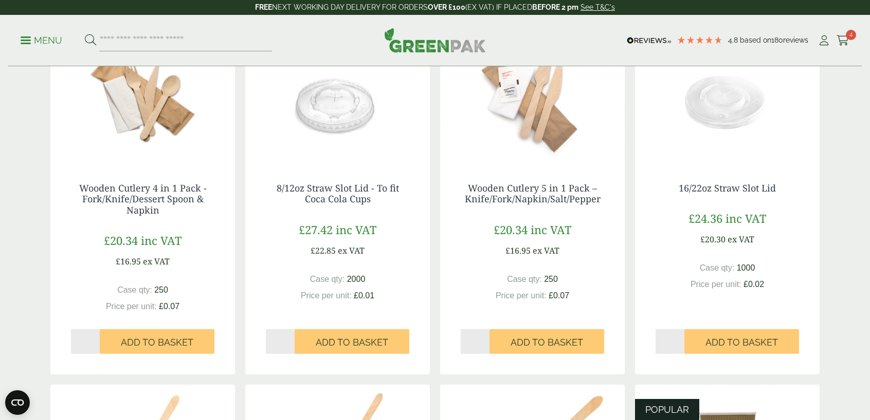
click at [31, 41] on p "Menu" at bounding box center [42, 40] width 42 height 12
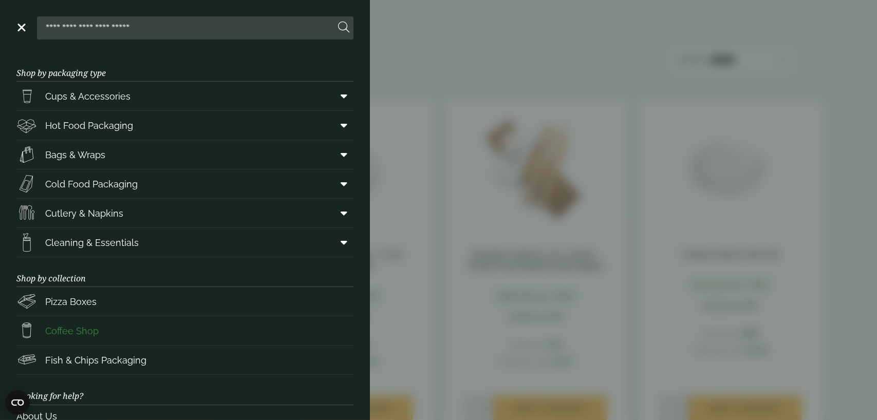
click at [89, 327] on span "Coffee Shop" at bounding box center [71, 331] width 53 height 14
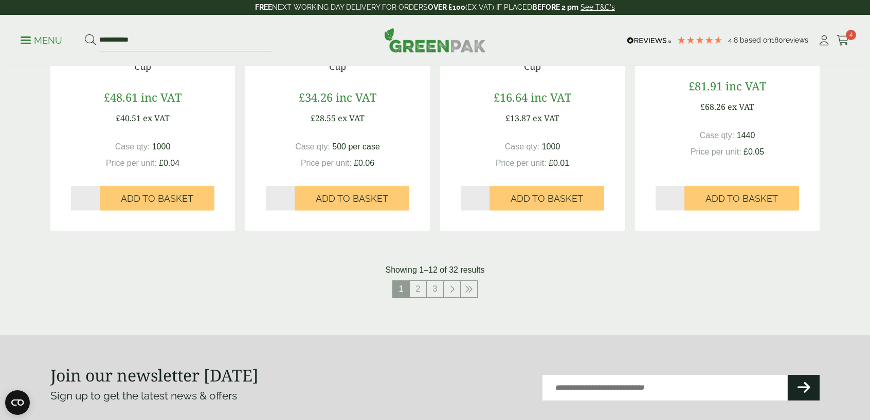
scroll to position [1028, 0]
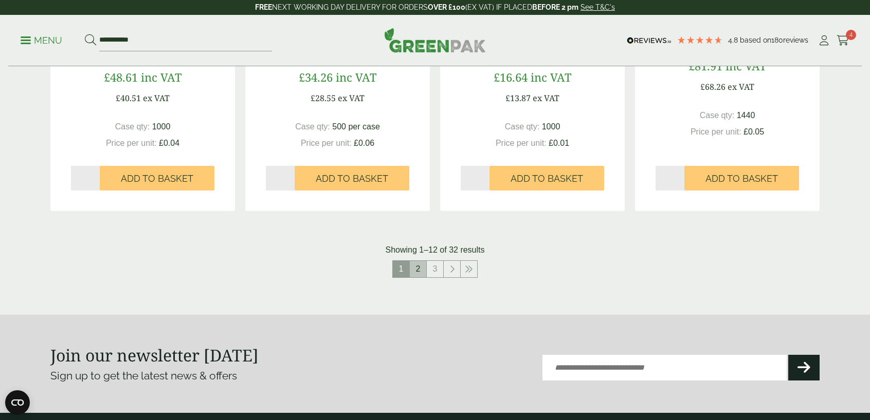
click at [414, 265] on link "2" at bounding box center [418, 269] width 16 height 16
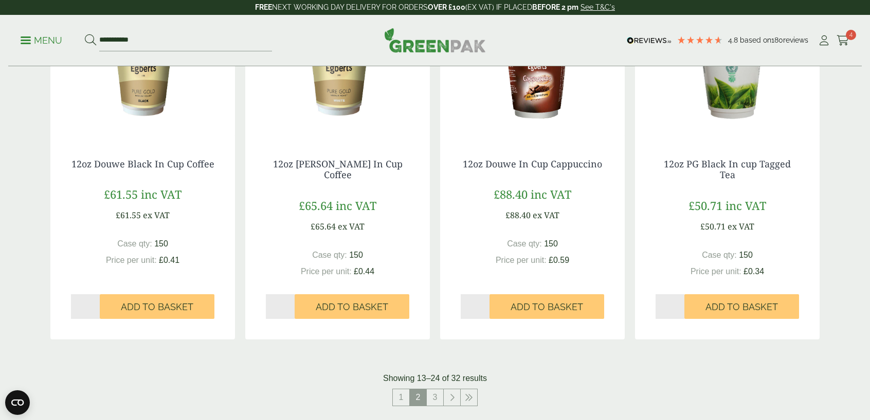
scroll to position [977, 0]
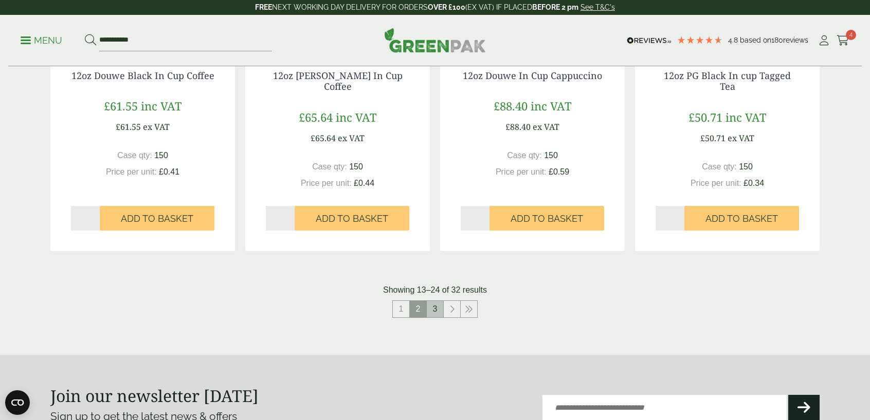
click at [436, 312] on link "3" at bounding box center [435, 309] width 16 height 16
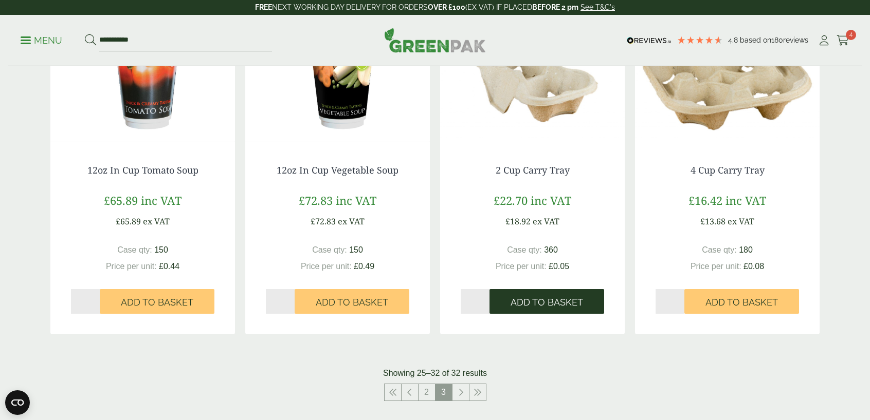
scroll to position [565, 0]
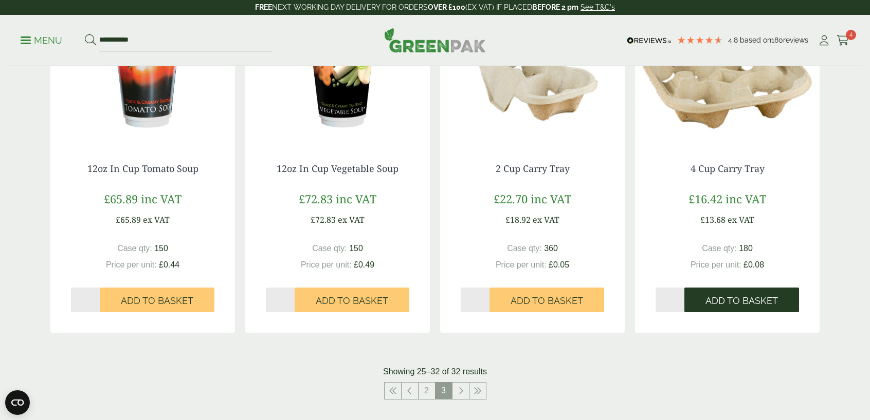
click at [729, 296] on span "Add to Basket" at bounding box center [741, 301] width 72 height 11
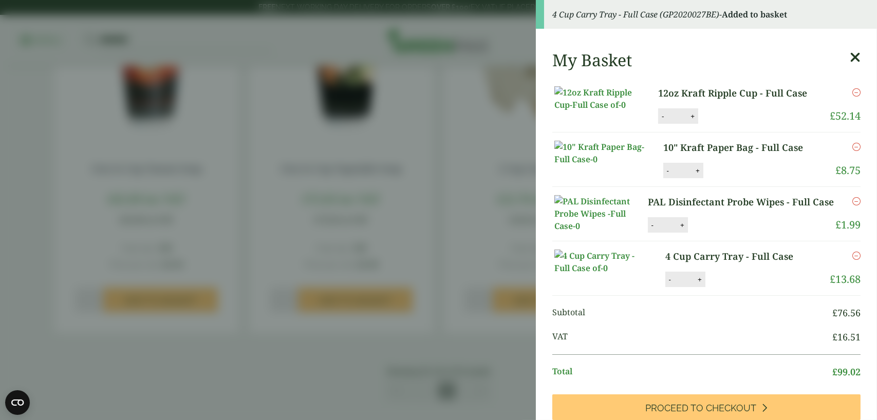
click at [405, 366] on aside "4 Cup Carry Tray - Full Case (GP2020027BE) - Added to basket My Basket 12oz Kra…" at bounding box center [438, 210] width 877 height 420
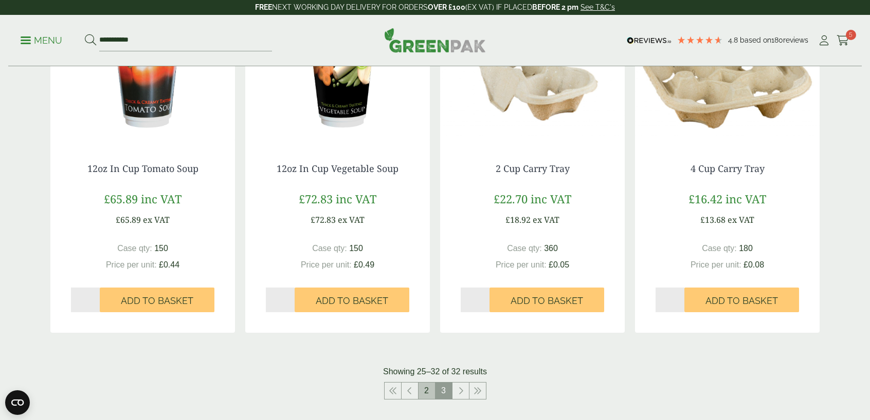
click at [429, 392] on link "2" at bounding box center [426, 391] width 16 height 16
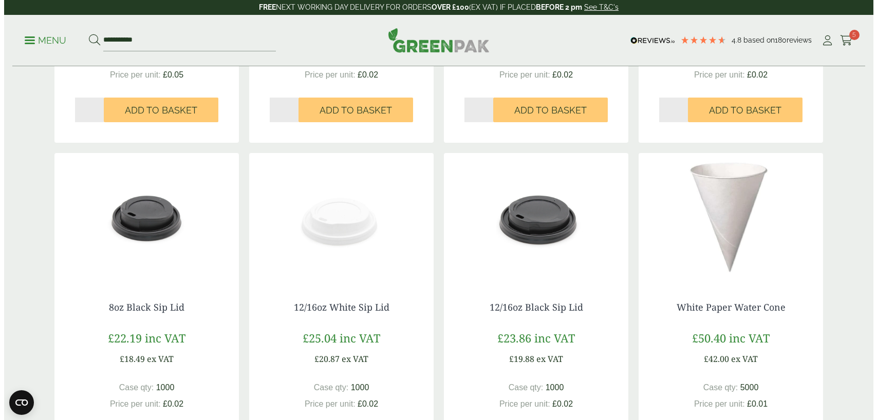
scroll to position [463, 0]
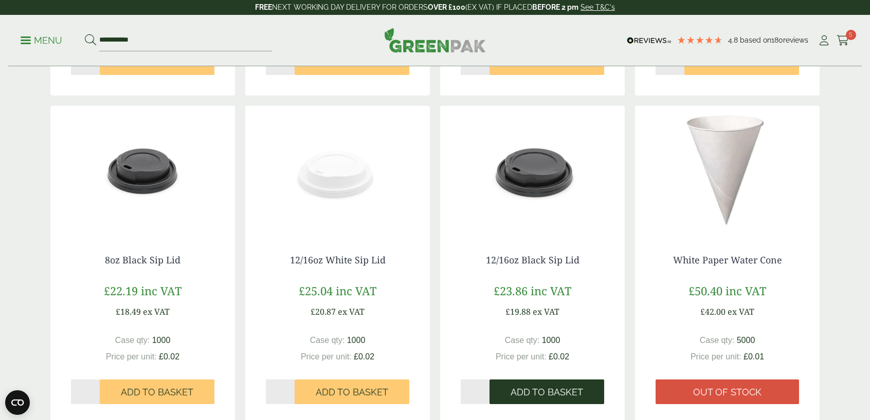
click at [546, 392] on span "Add to Basket" at bounding box center [546, 392] width 72 height 11
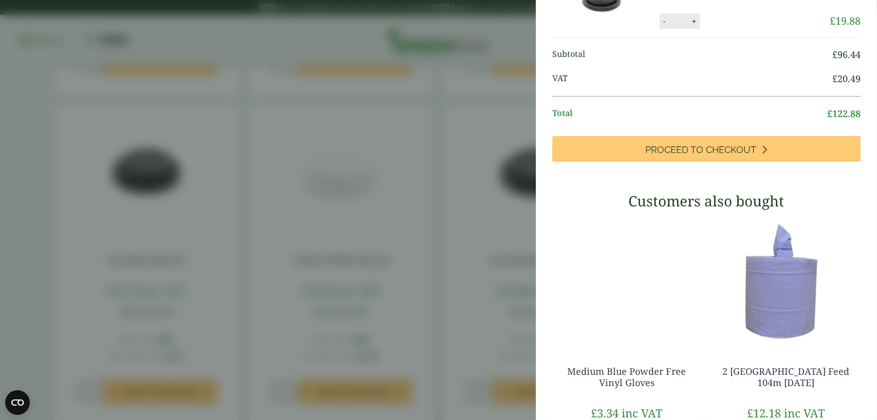
scroll to position [411, 0]
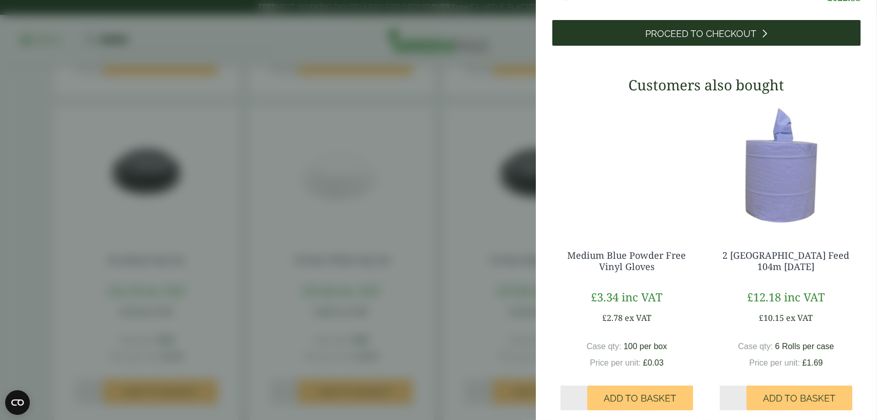
click at [720, 40] on span "Proceed to Checkout" at bounding box center [701, 33] width 111 height 11
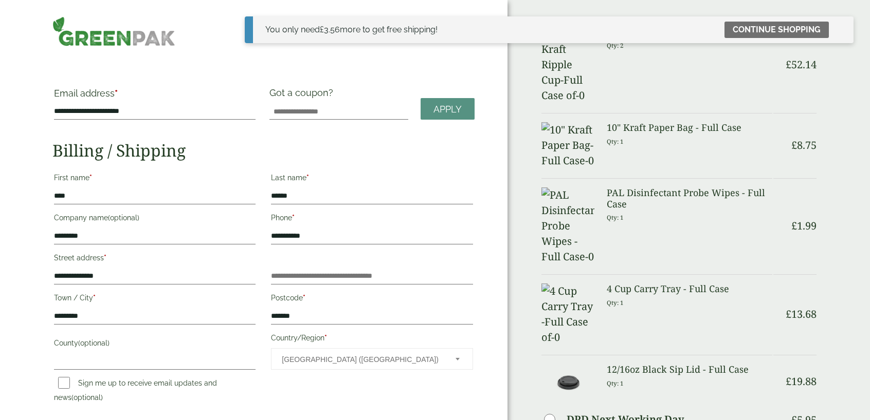
click at [428, 256] on div "**********" at bounding box center [263, 289] width 434 height 241
click at [744, 33] on link "Continue shopping" at bounding box center [776, 30] width 104 height 16
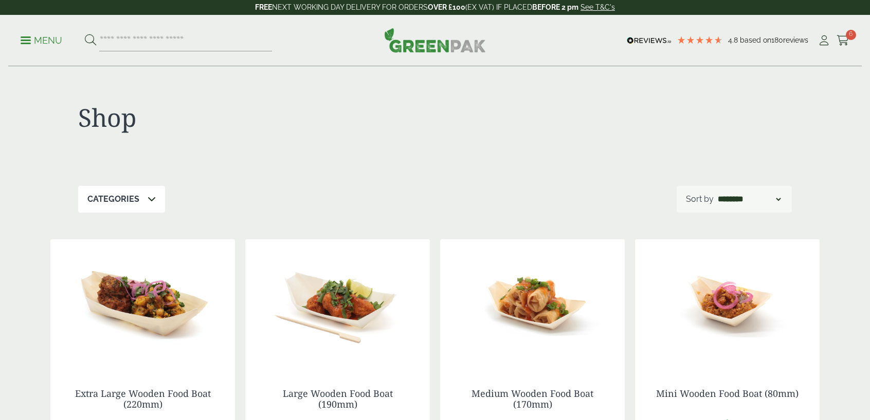
click at [841, 39] on icon at bounding box center [842, 40] width 13 height 10
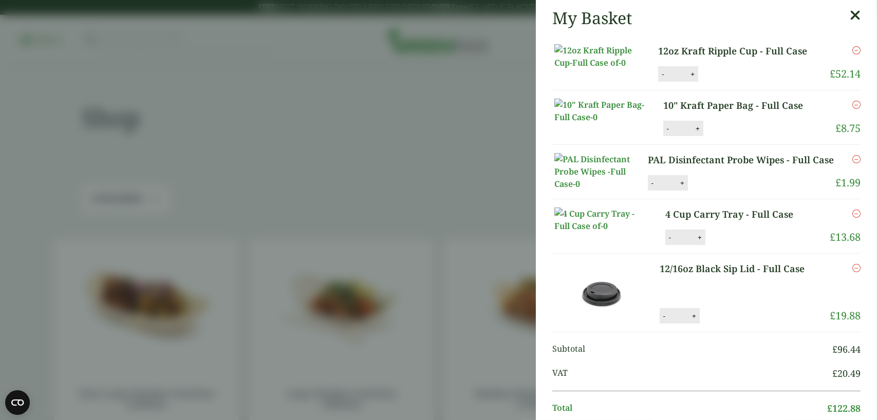
click at [696, 242] on button "+" at bounding box center [700, 237] width 10 height 9
type input "*"
click at [721, 246] on button "Update" at bounding box center [733, 237] width 51 height 15
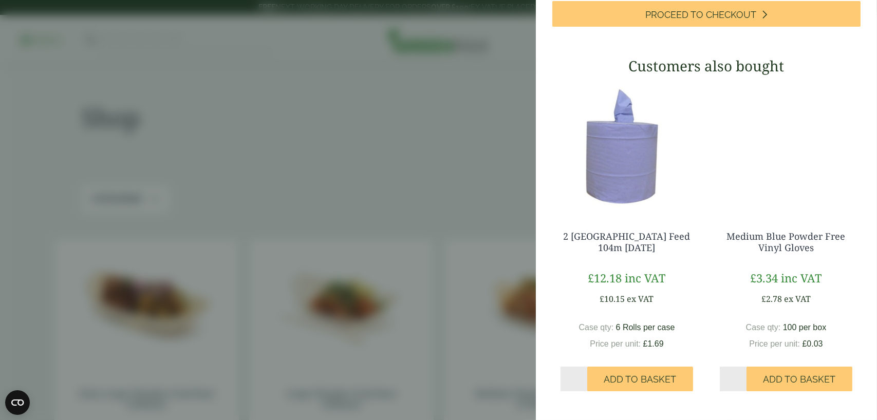
scroll to position [466, 0]
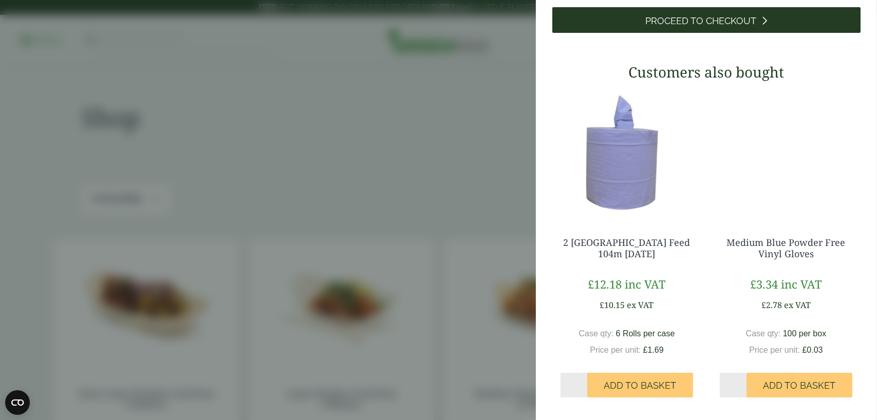
click at [743, 27] on span "Proceed to Checkout" at bounding box center [701, 20] width 111 height 11
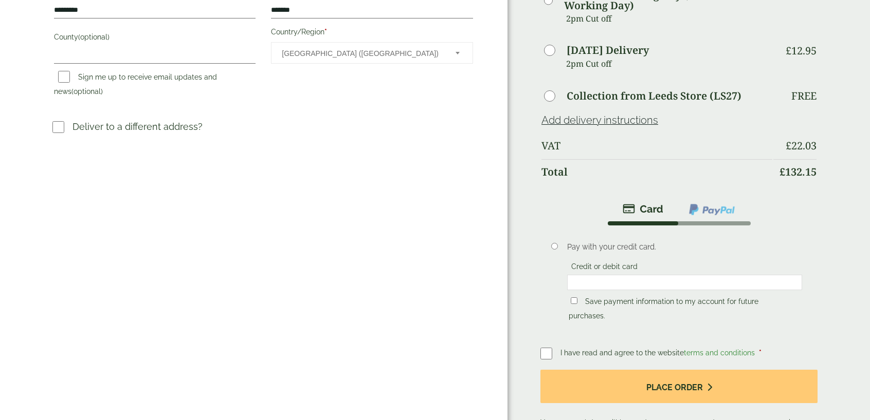
scroll to position [308, 0]
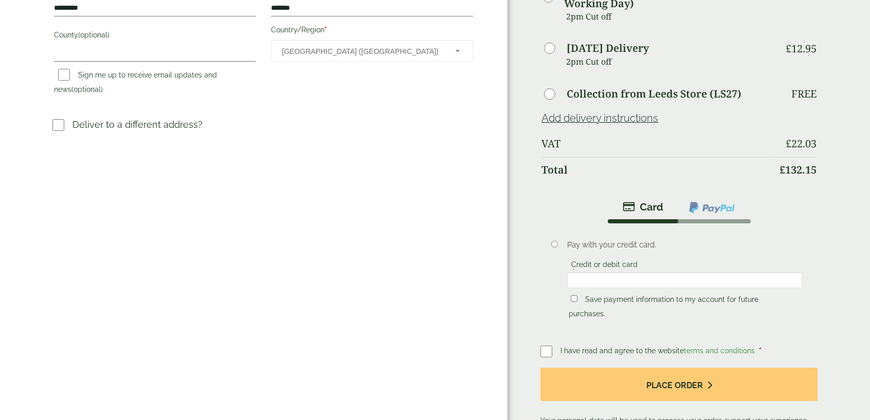
click at [714, 208] on img at bounding box center [712, 207] width 48 height 13
